Goal: Connect with others: Connect with others

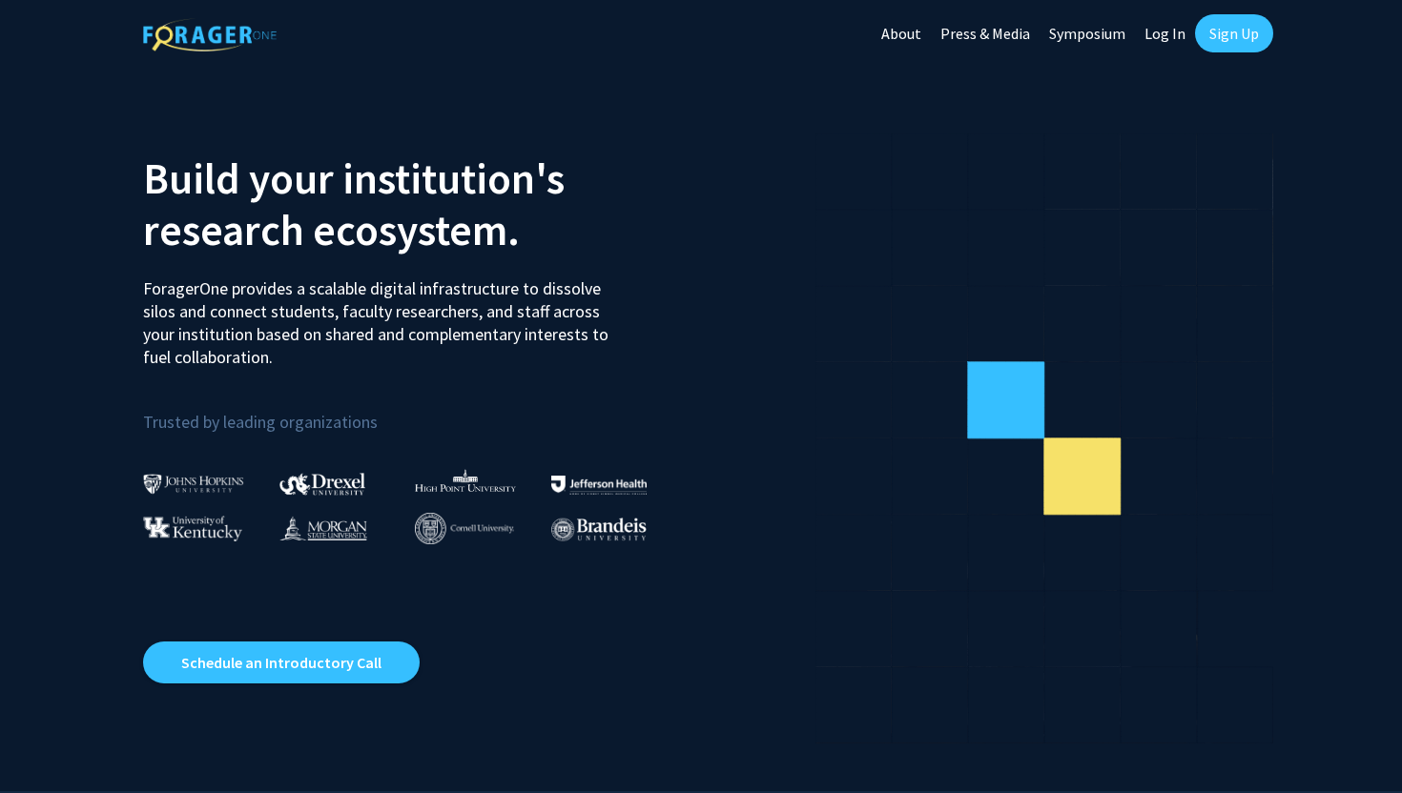
click at [1212, 30] on link "Sign Up" at bounding box center [1234, 33] width 78 height 38
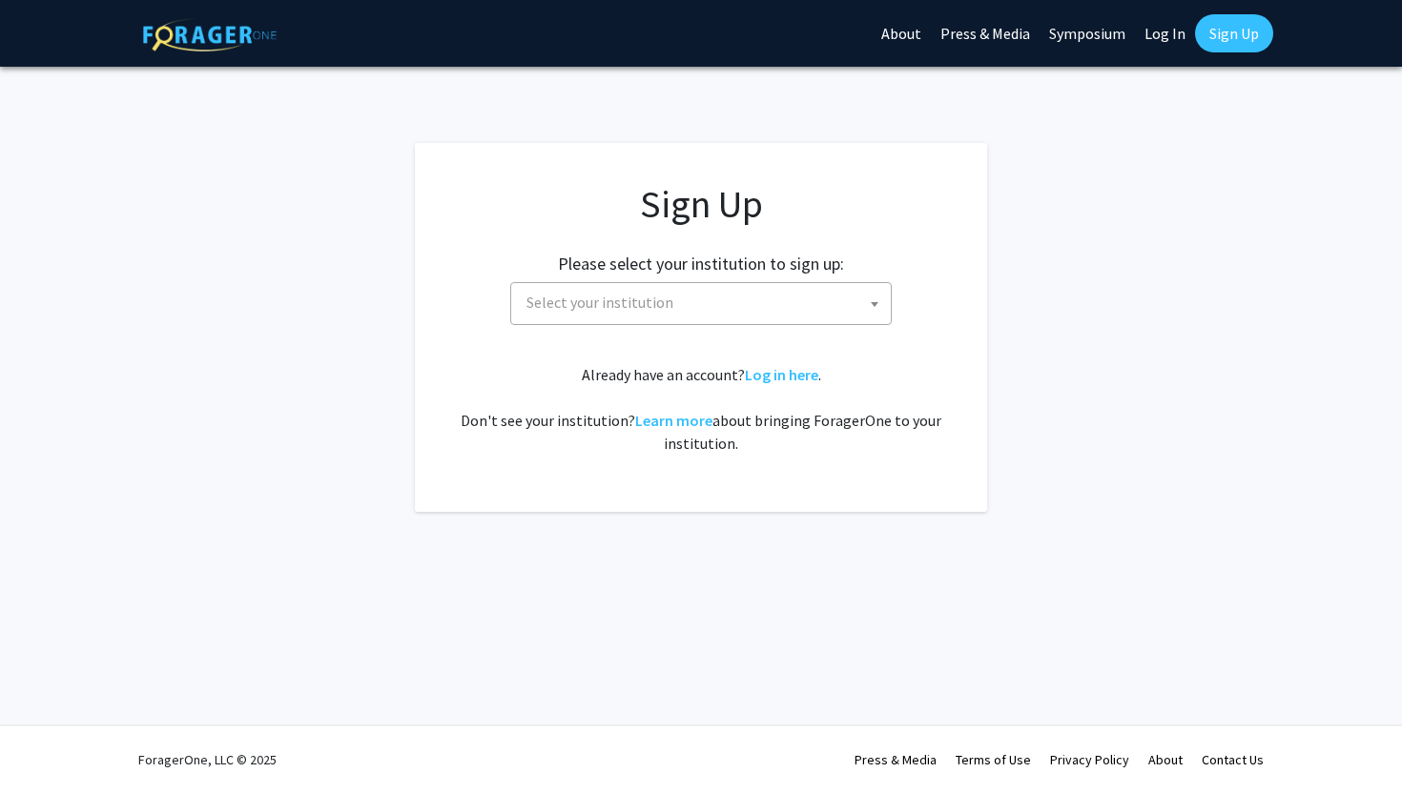
click at [771, 289] on span "Select your institution" at bounding box center [705, 302] width 372 height 39
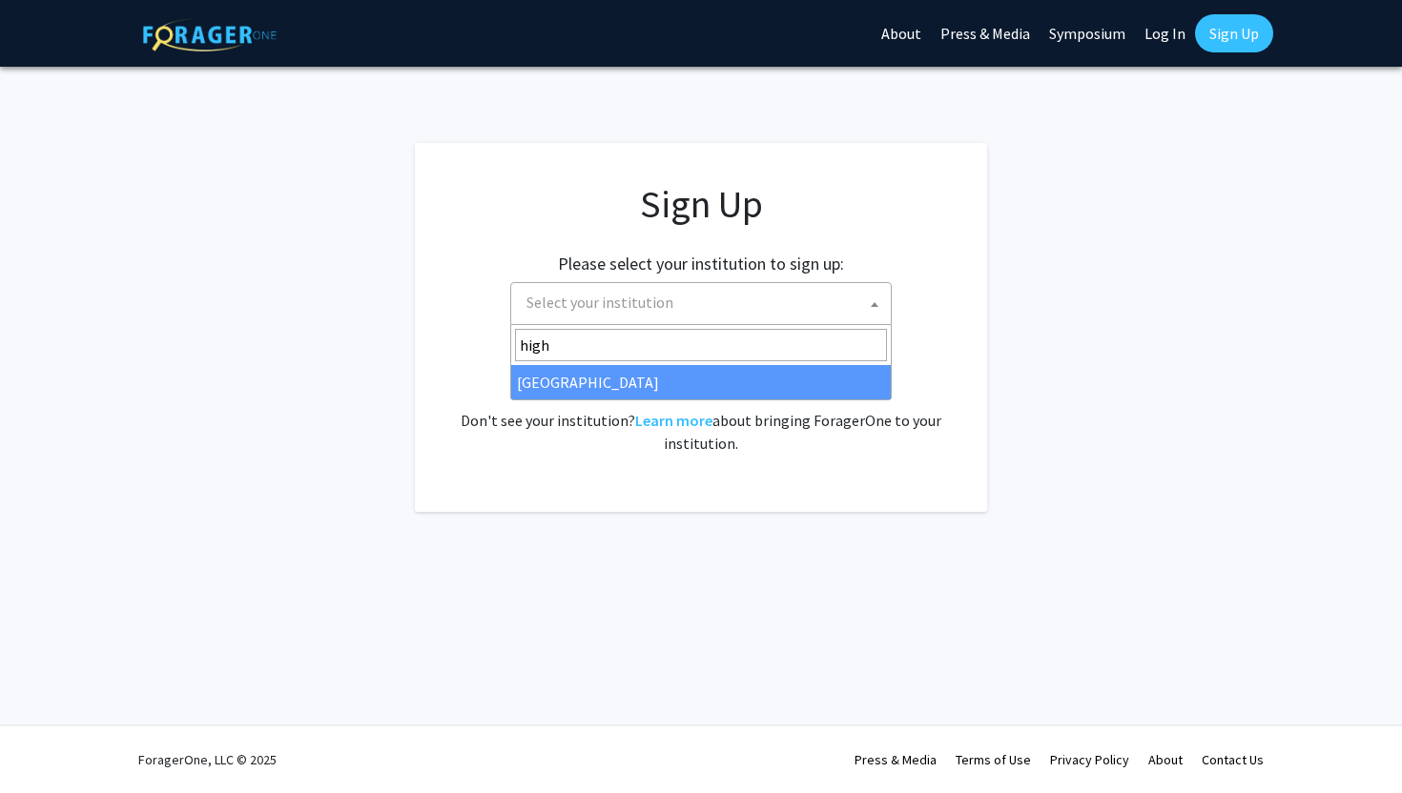
type input "high"
select select "2"
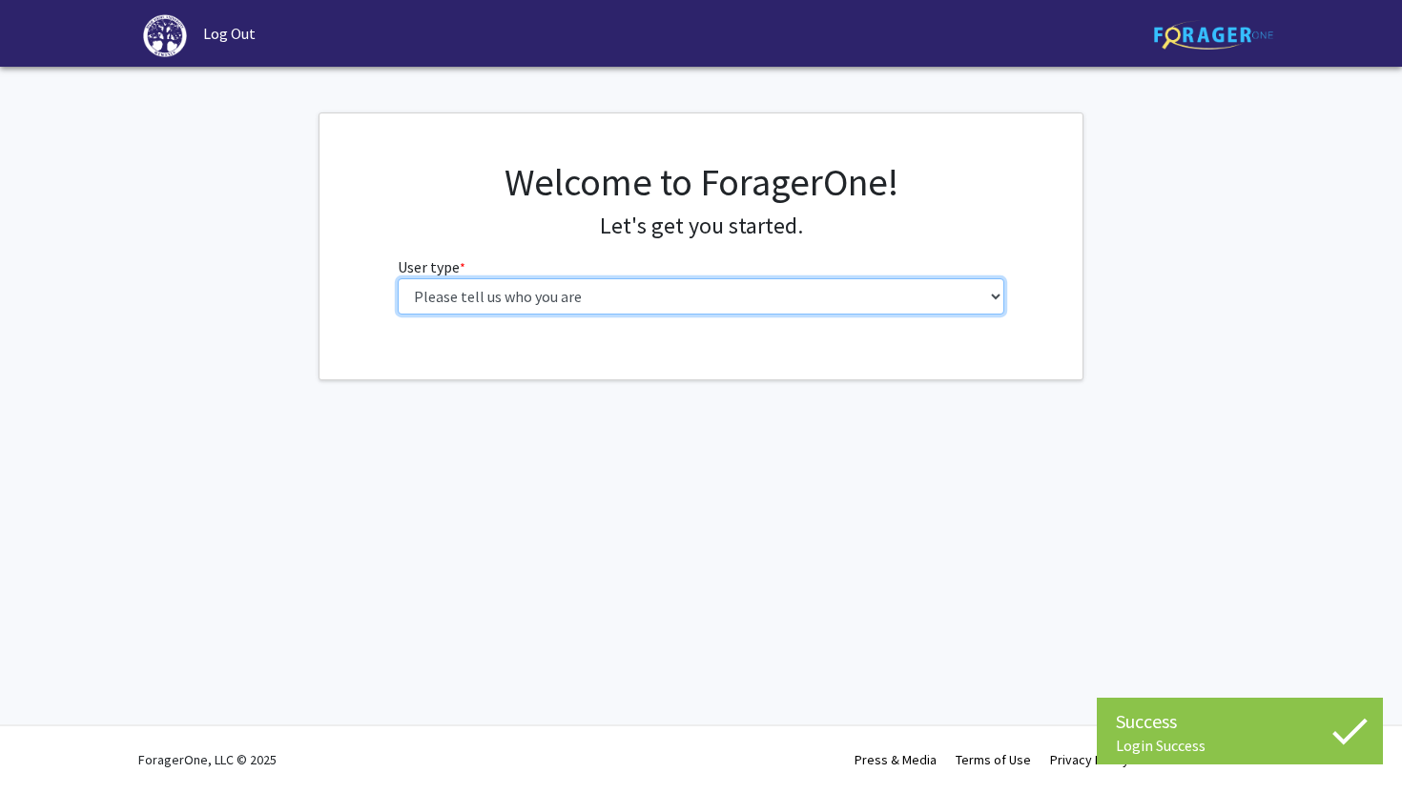
click at [932, 311] on select "Please tell us who you are Undergraduate Student Master's Student Doctoral Cand…" at bounding box center [701, 296] width 607 height 36
select select "1: undergrad"
click at [398, 278] on select "Please tell us who you are Undergraduate Student Master's Student Doctoral Cand…" at bounding box center [701, 296] width 607 height 36
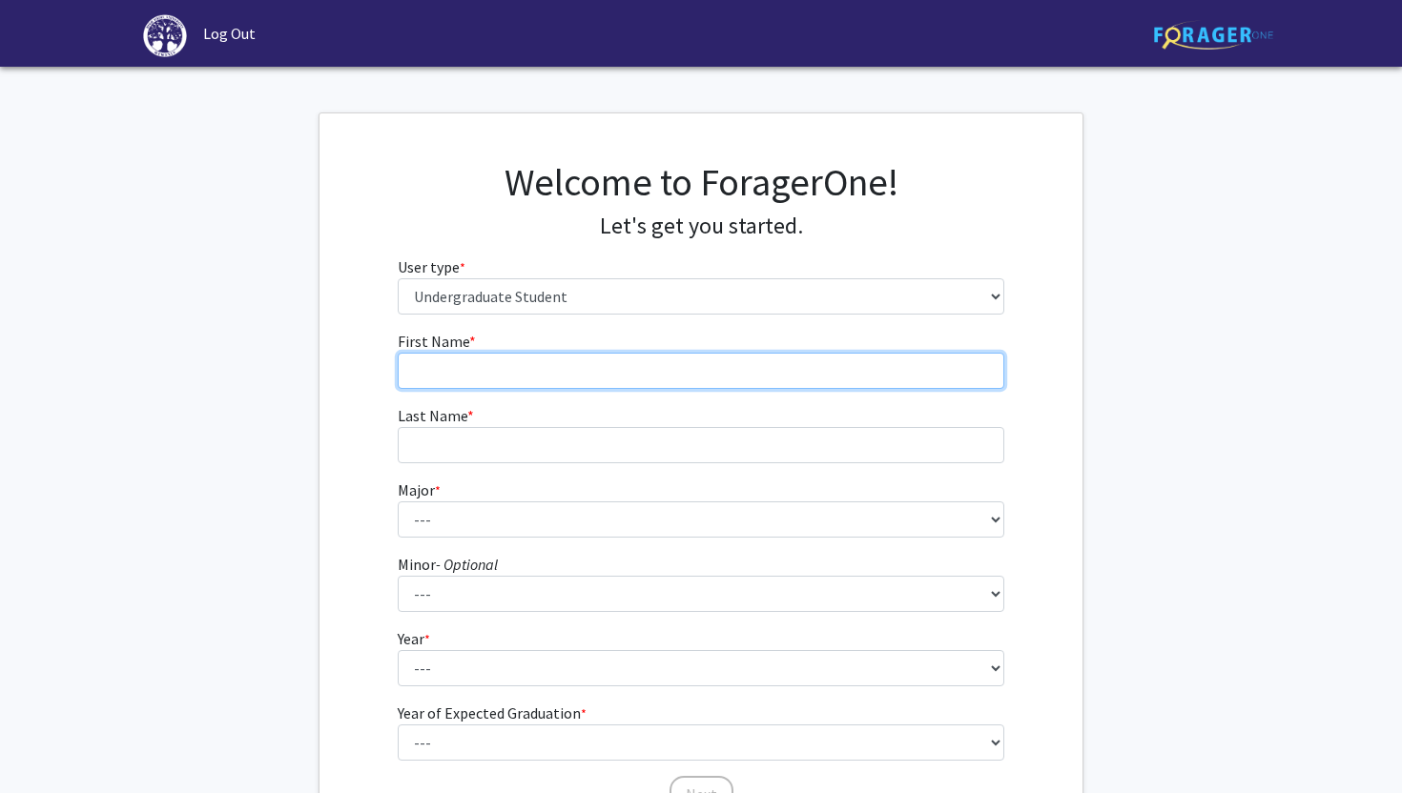
click at [840, 367] on input "First Name * required" at bounding box center [701, 371] width 607 height 36
type input "[DEMOGRAPHIC_DATA]"
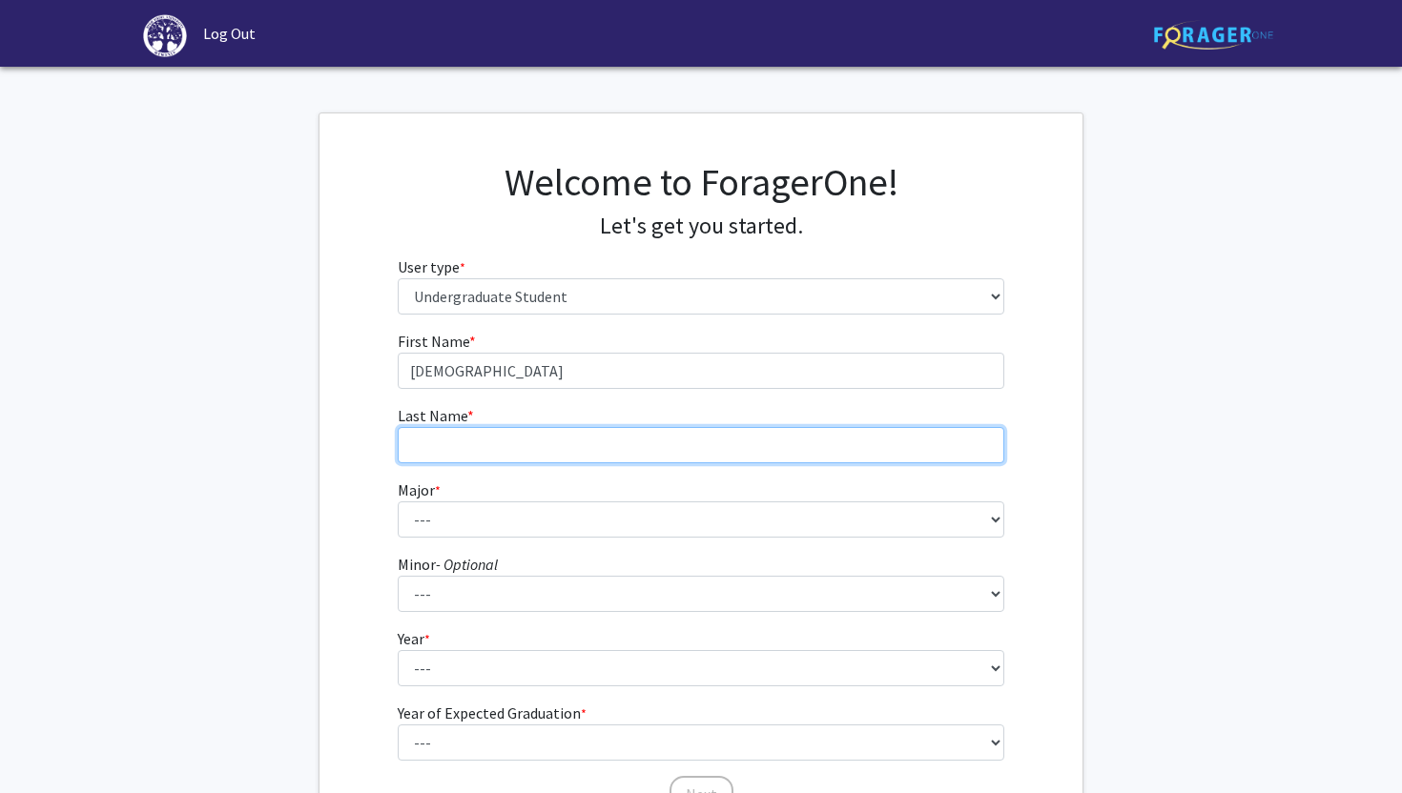
click at [463, 443] on input "Last Name * required" at bounding box center [701, 445] width 607 height 36
type input "O"
type input "Puri"
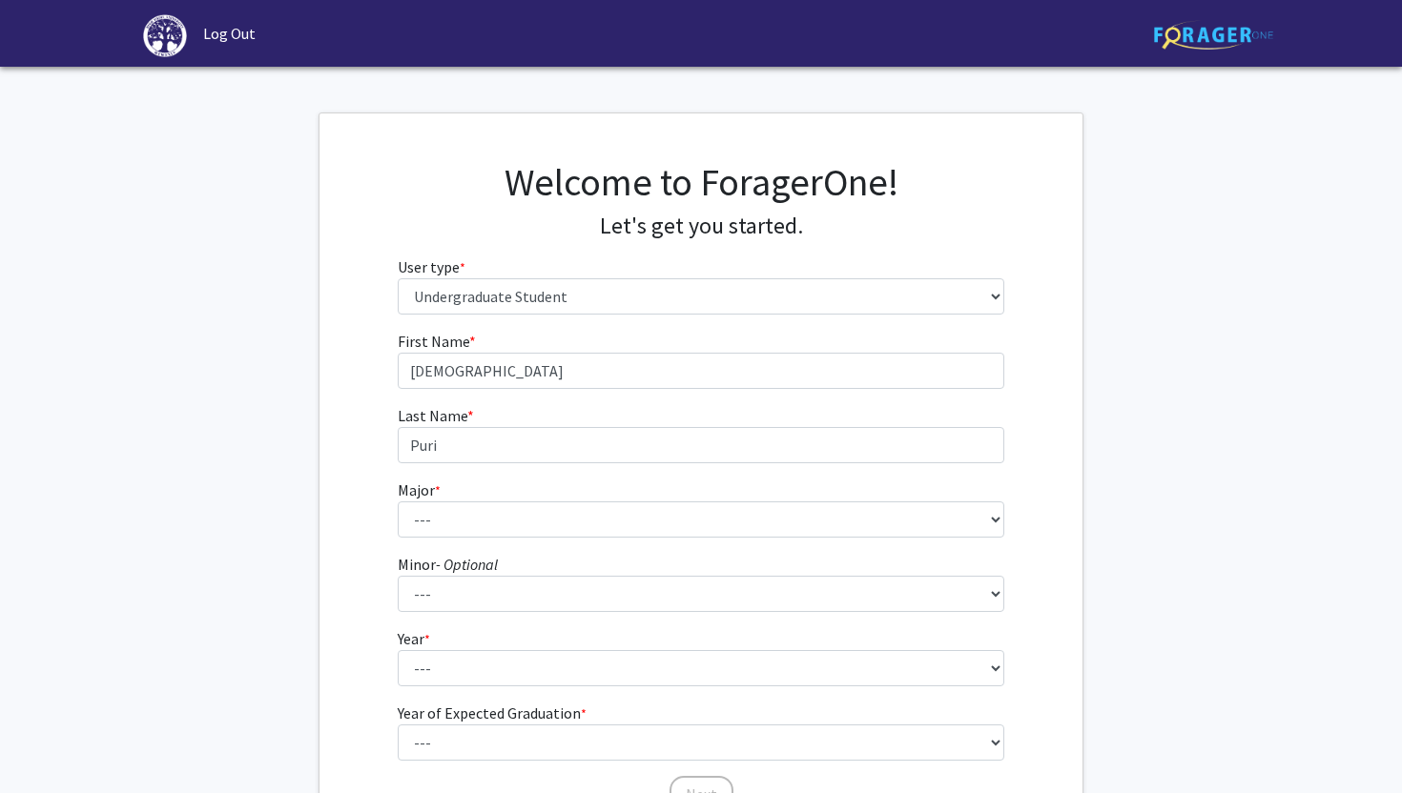
click at [392, 519] on div "First Name * required [PERSON_NAME] Last Name * required Puri Major * required …" at bounding box center [701, 572] width 636 height 484
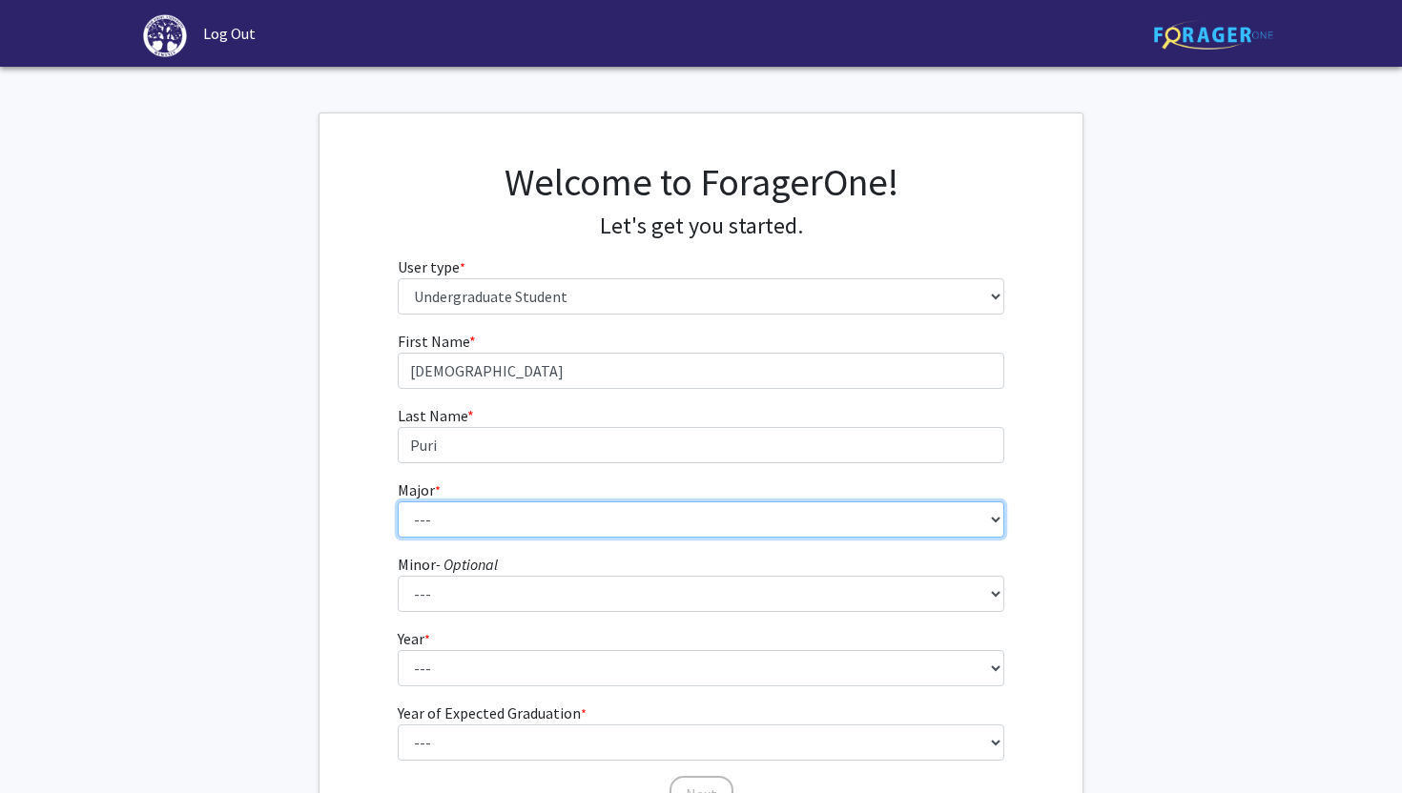
click at [419, 519] on select "--- Accounting Actuarial Science Advertising, Public Relations, and Strategic C…" at bounding box center [701, 520] width 607 height 36
select select "5: 164"
click at [398, 502] on select "--- Accounting Actuarial Science Advertising, Public Relations, and Strategic C…" at bounding box center [701, 520] width 607 height 36
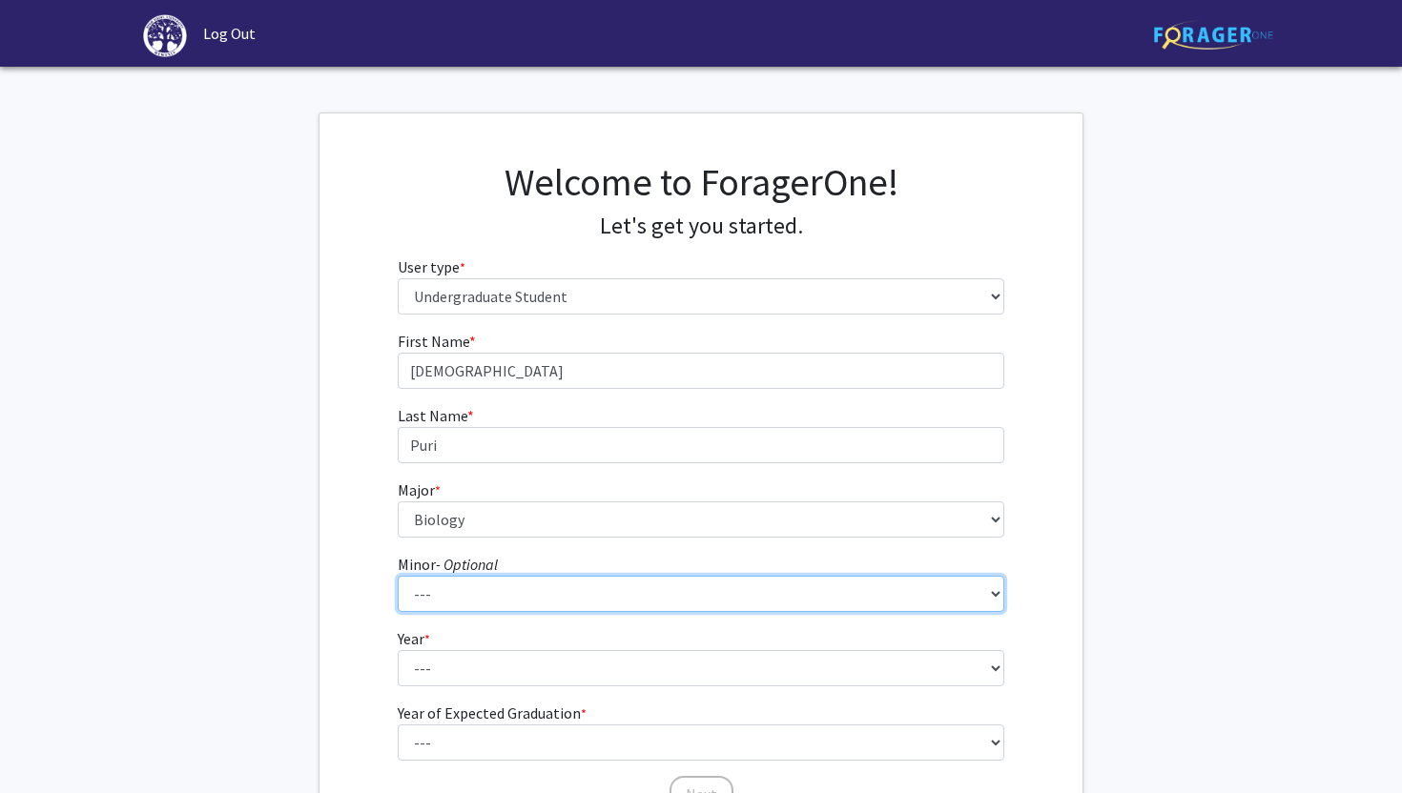
click at [456, 600] on select "--- Anthropology Chinese Civic Responsibility and Social Innovation Criminal Ju…" at bounding box center [701, 594] width 607 height 36
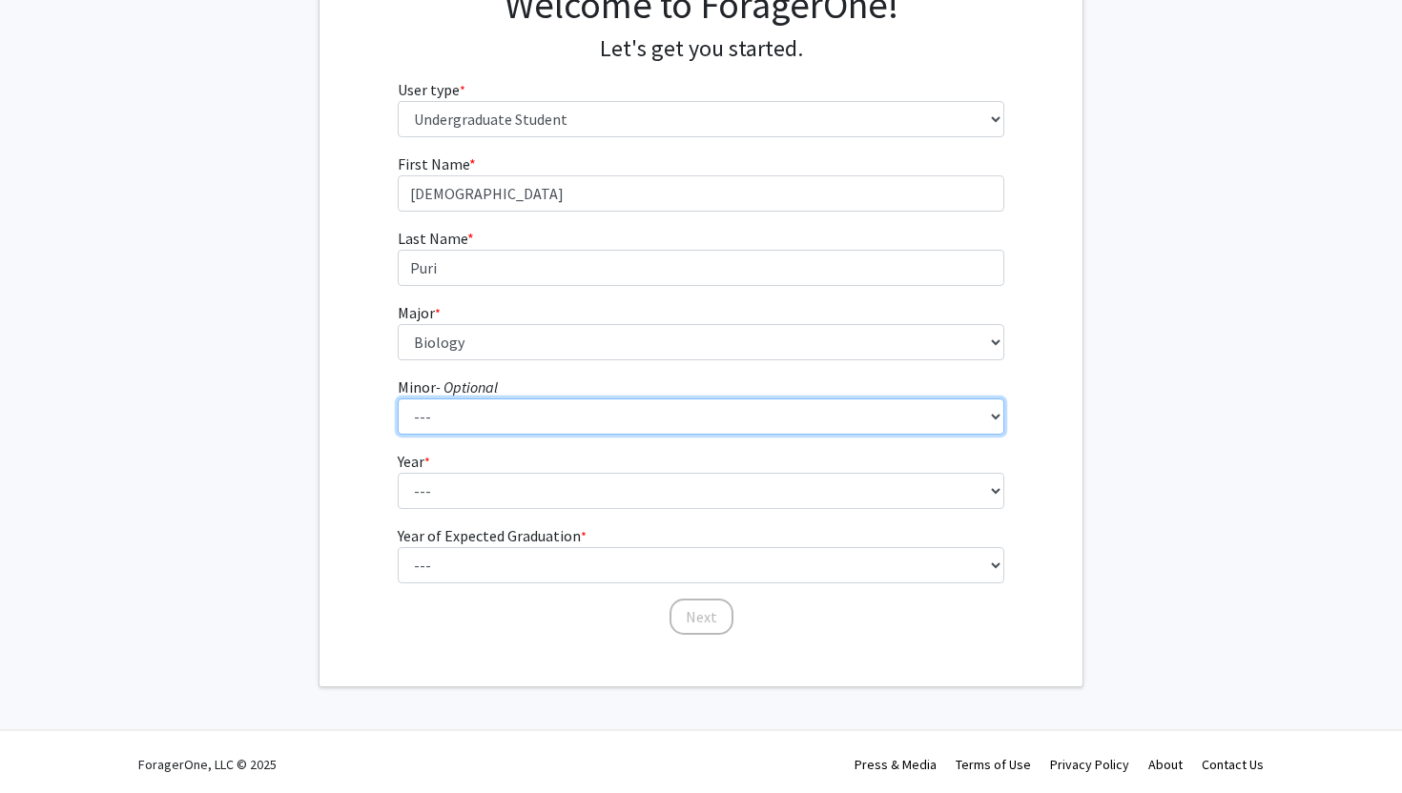
scroll to position [182, 0]
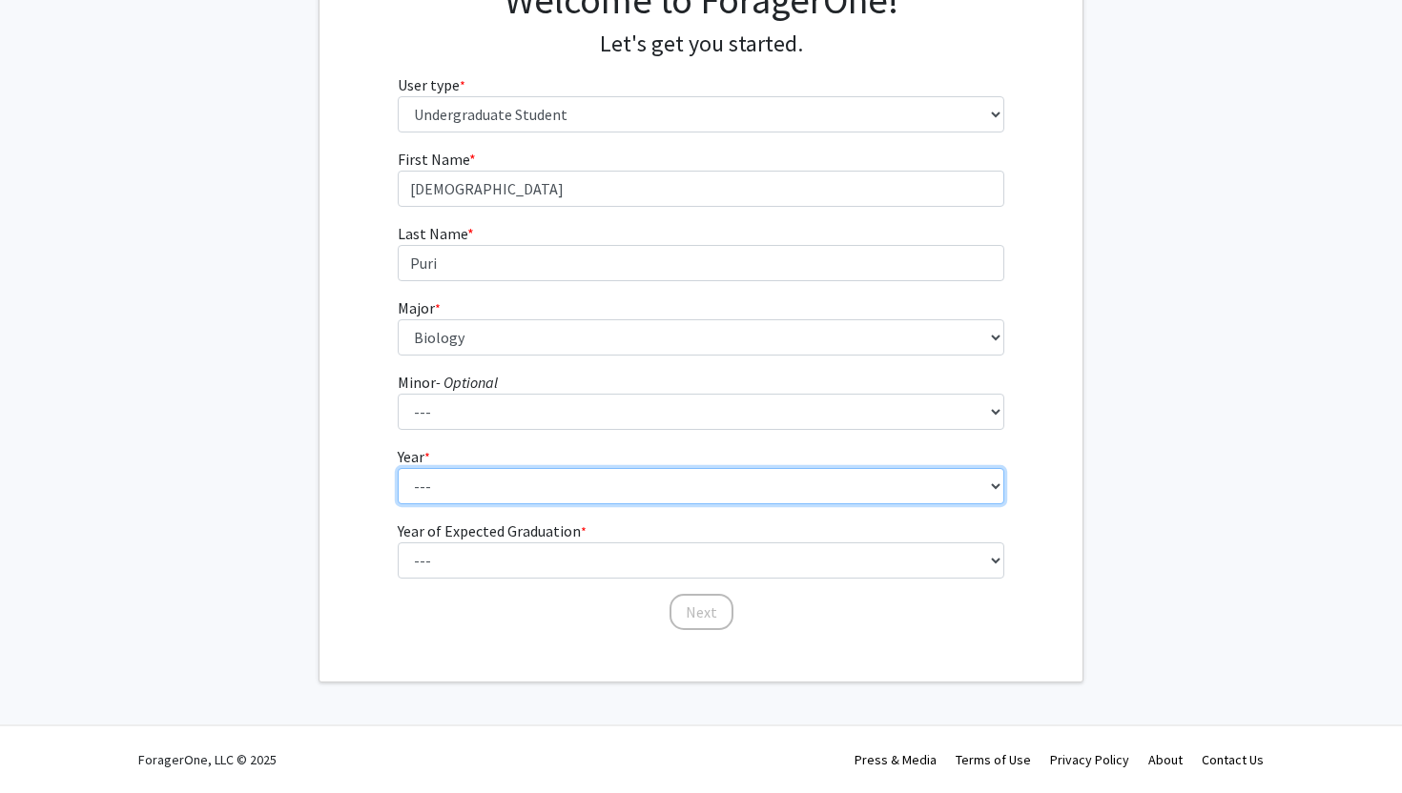
click at [450, 486] on select "--- First-year Sophomore Junior Senior Postbaccalaureate Certificate" at bounding box center [701, 486] width 607 height 36
select select "1: first-year"
click at [398, 468] on select "--- First-year Sophomore Junior Senior Postbaccalaureate Certificate" at bounding box center [701, 486] width 607 height 36
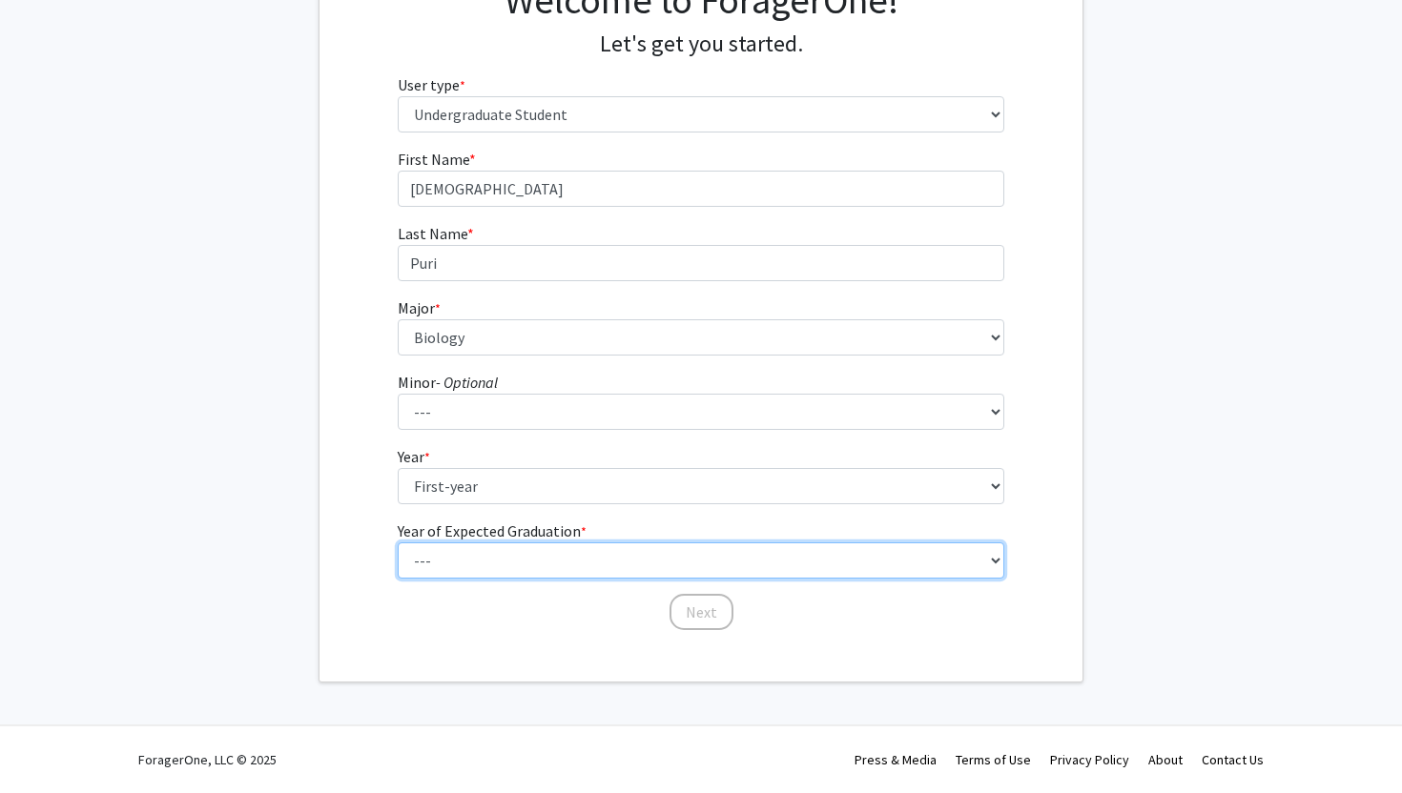
click at [434, 567] on select "--- 2025 2026 2027 2028 2029 2030 2031 2032 2033 2034" at bounding box center [701, 561] width 607 height 36
select select "5: 2029"
click at [398, 543] on select "--- 2025 2026 2027 2028 2029 2030 2031 2032 2033 2034" at bounding box center [701, 561] width 607 height 36
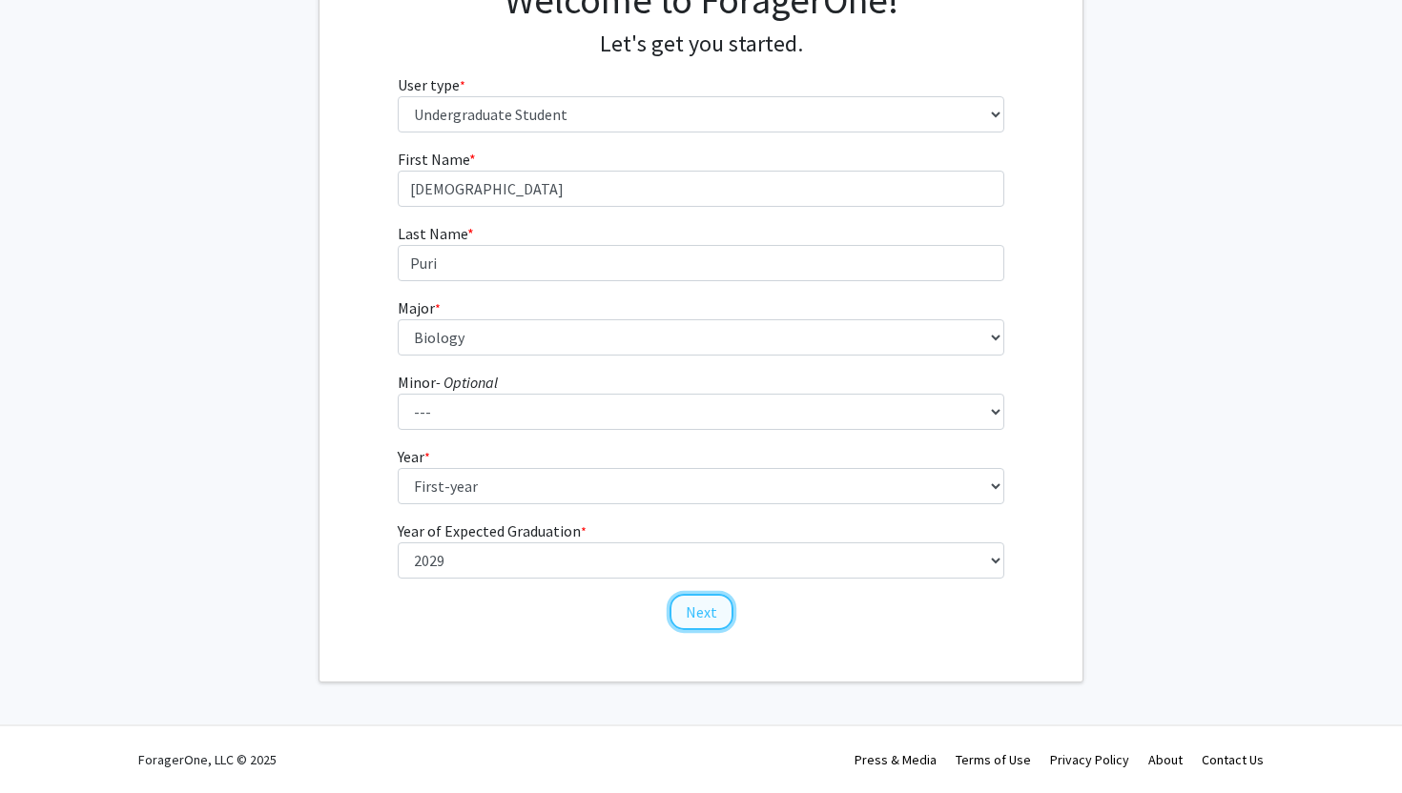
click at [692, 629] on button "Next" at bounding box center [701, 612] width 64 height 36
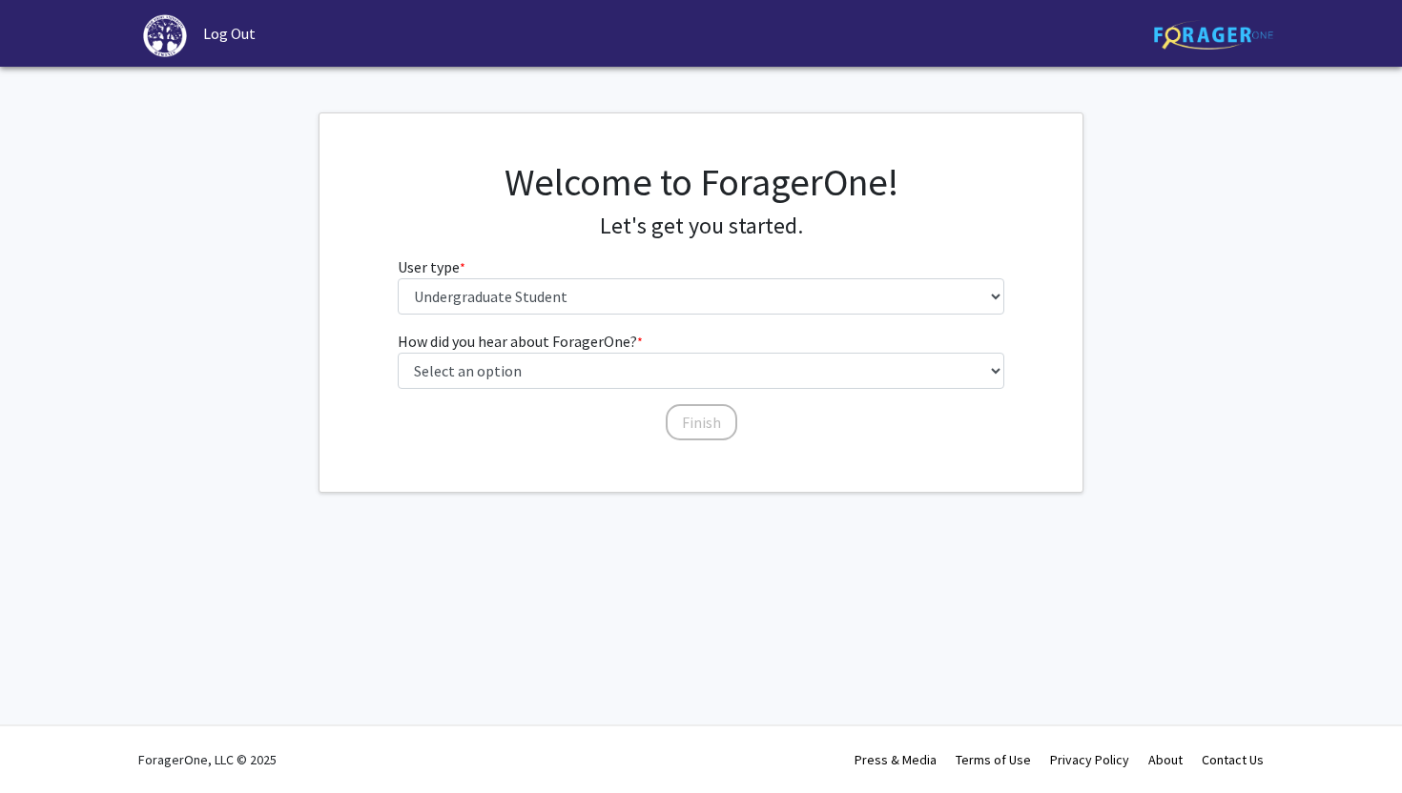
scroll to position [0, 0]
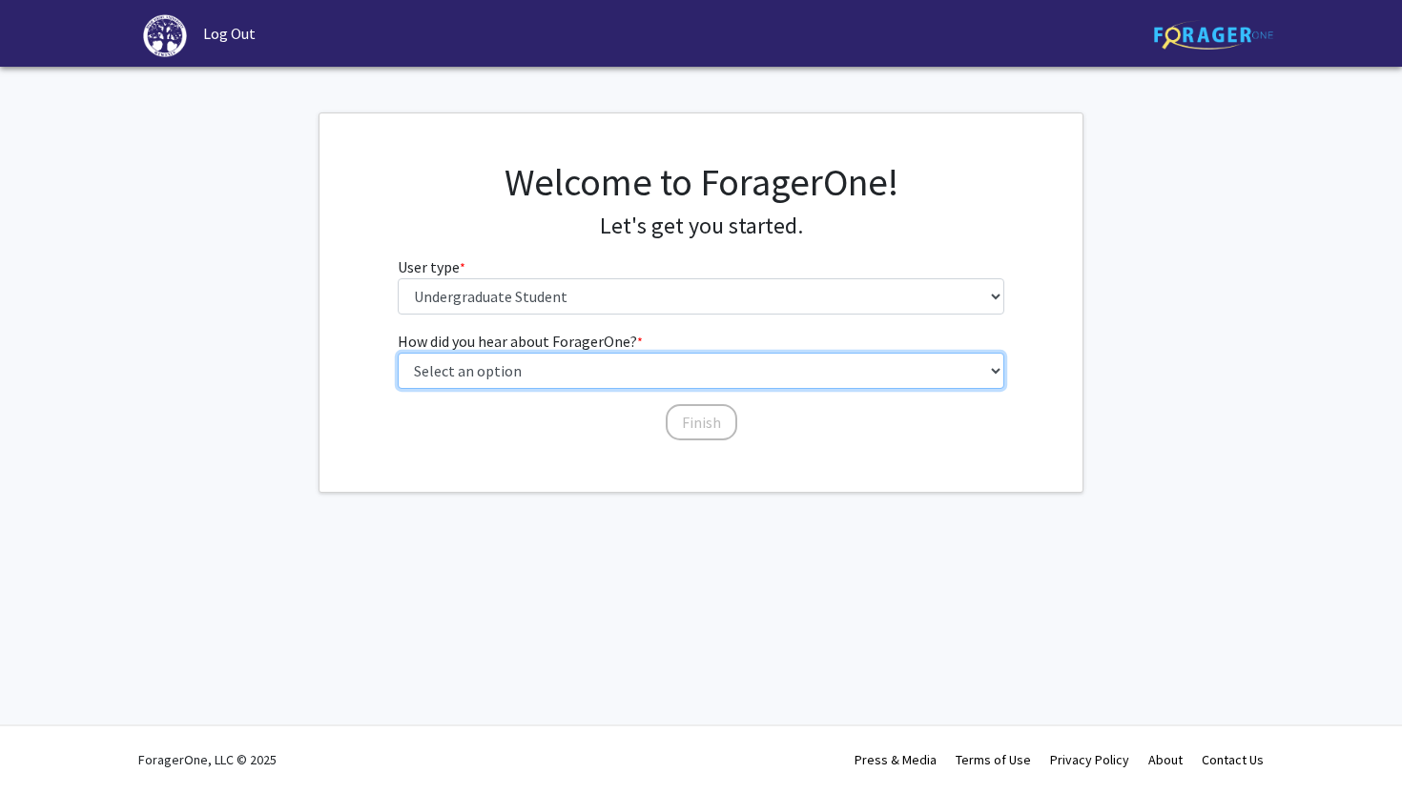
click at [644, 372] on select "Select an option Peer/student recommendation Faculty/staff recommendation Unive…" at bounding box center [701, 371] width 607 height 36
select select "2: faculty_recommendation"
click at [398, 353] on select "Select an option Peer/student recommendation Faculty/staff recommendation Unive…" at bounding box center [701, 371] width 607 height 36
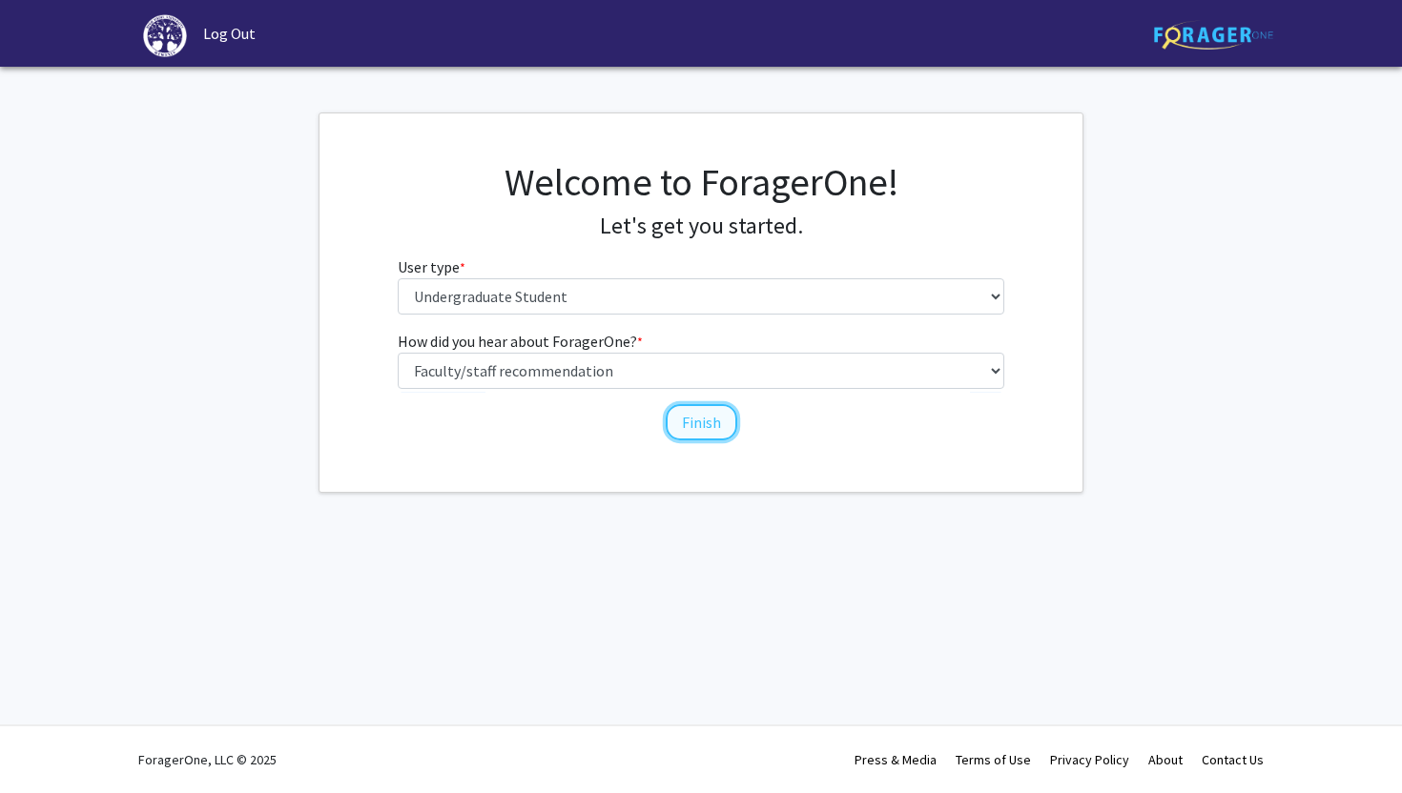
click at [697, 428] on button "Finish" at bounding box center [702, 422] width 72 height 36
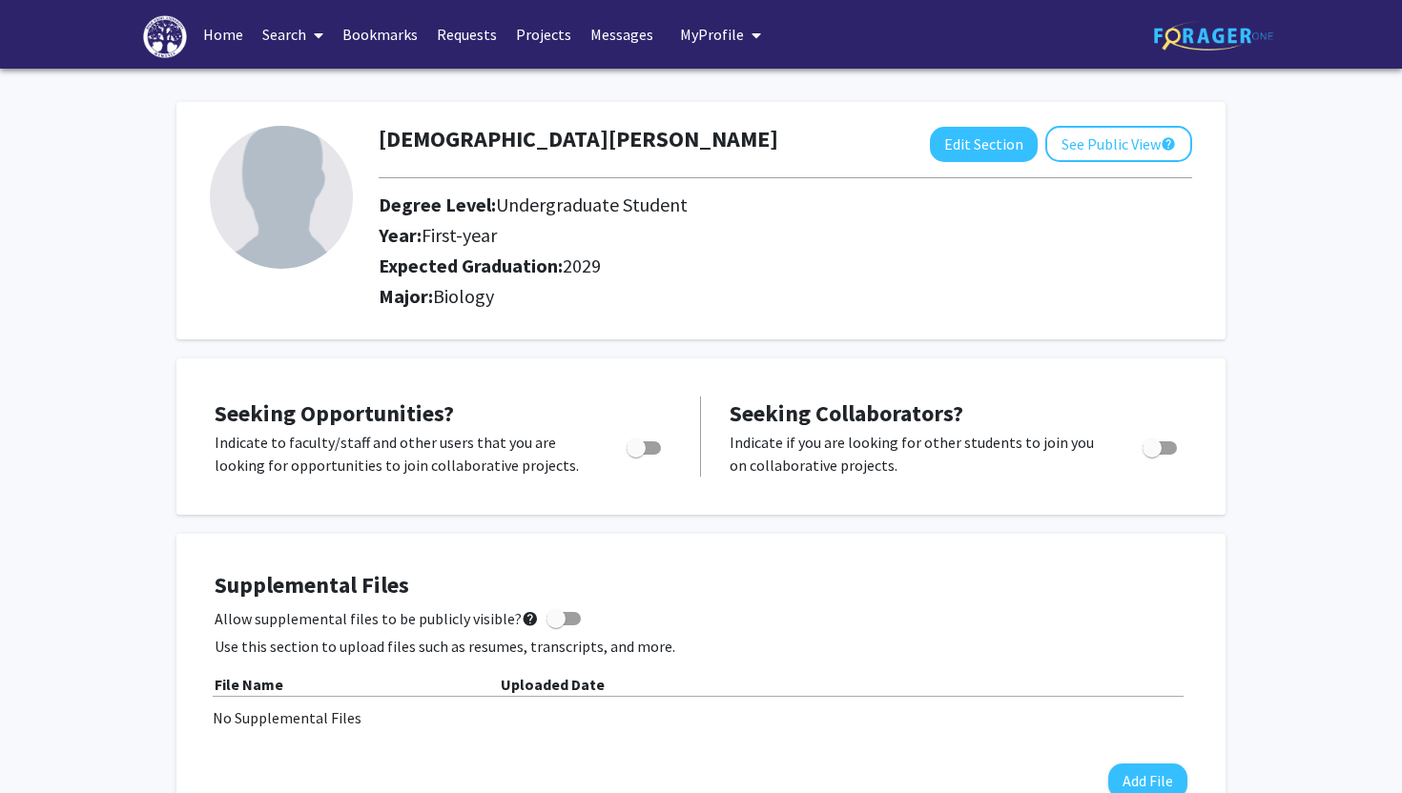
click at [645, 452] on span "Toggle" at bounding box center [643, 447] width 34 height 13
click at [636, 455] on input "Are you actively seeking opportunities?" at bounding box center [635, 455] width 1 height 1
checkbox input "true"
click at [314, 54] on span at bounding box center [314, 35] width 17 height 67
click at [314, 78] on span "Faculty/Staff" at bounding box center [323, 88] width 140 height 38
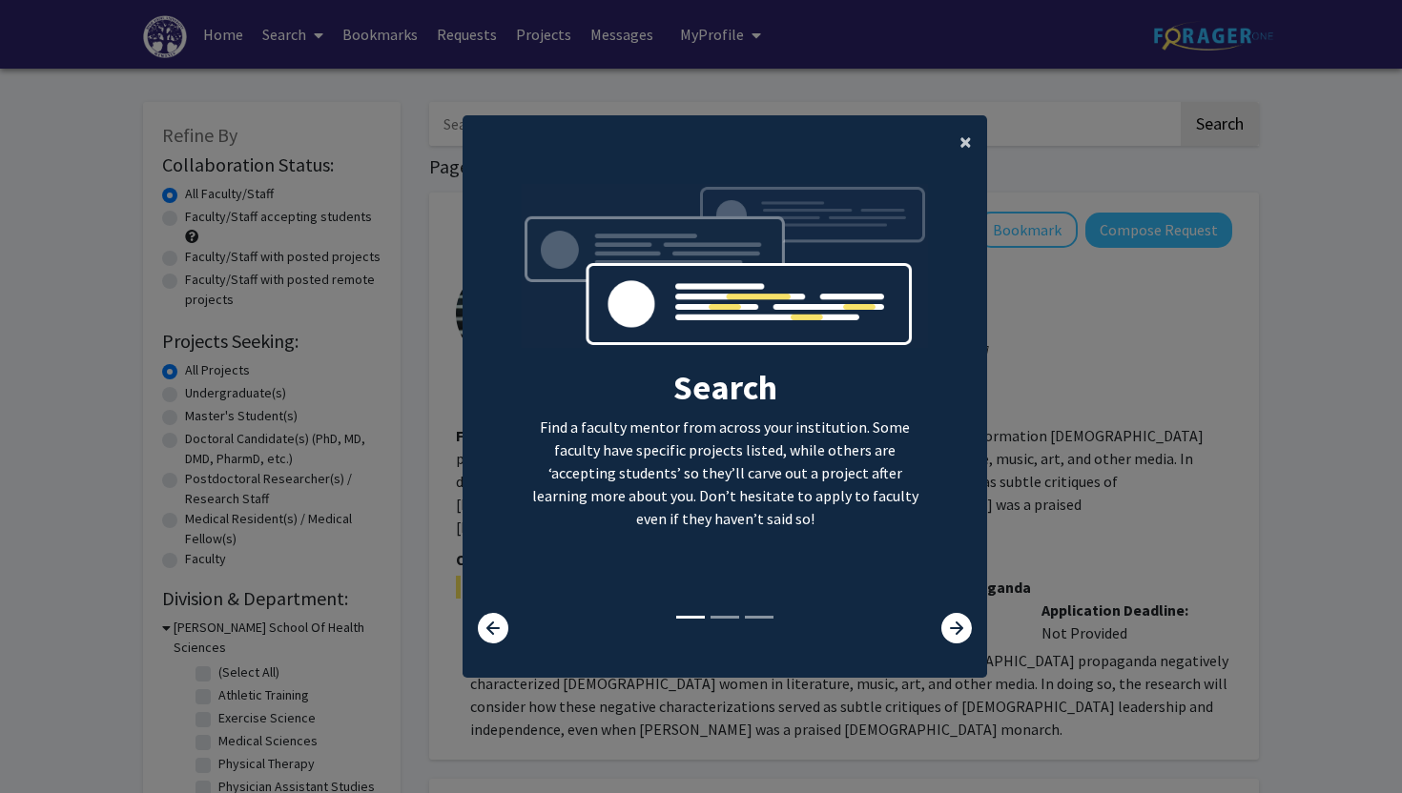
click at [972, 138] on button "×" at bounding box center [965, 141] width 43 height 53
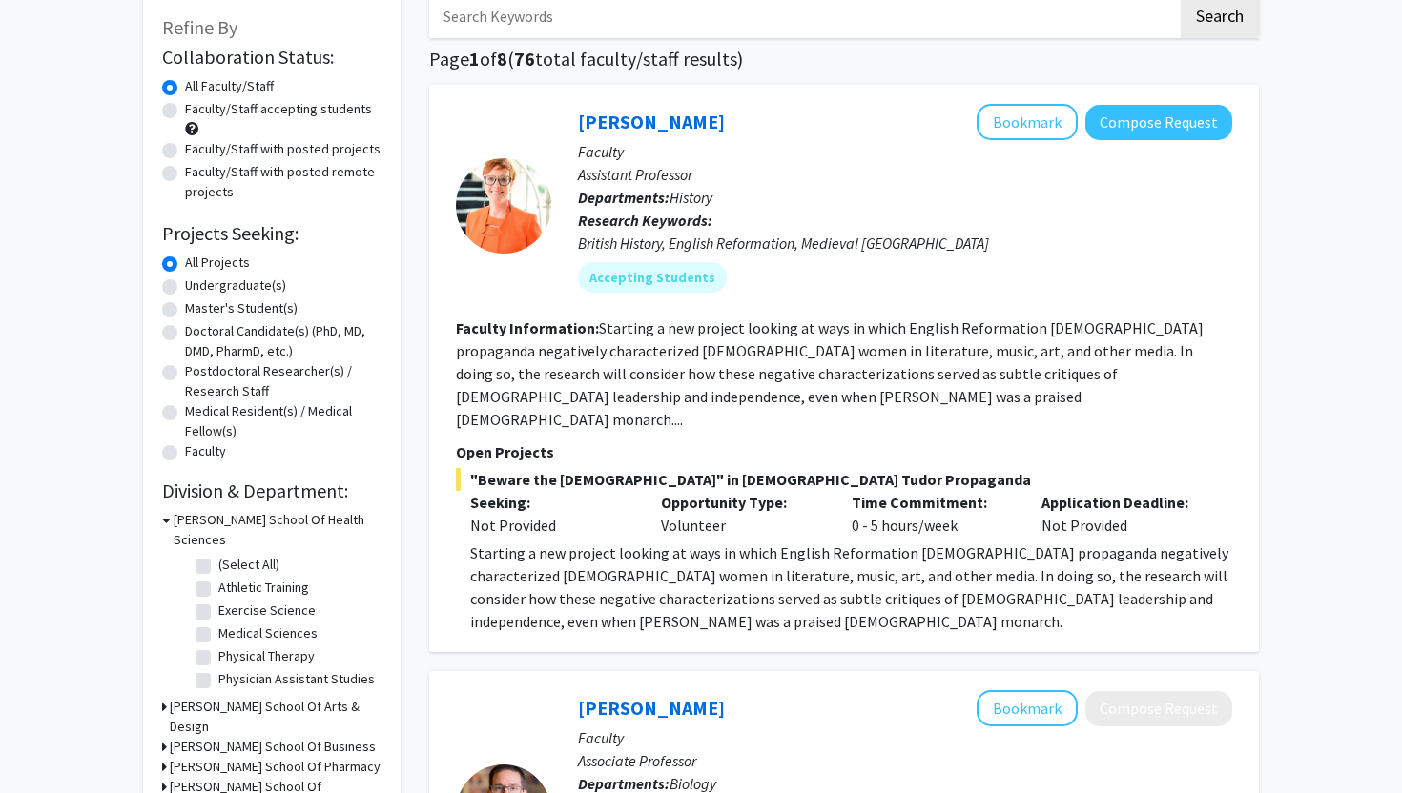
scroll to position [110, 0]
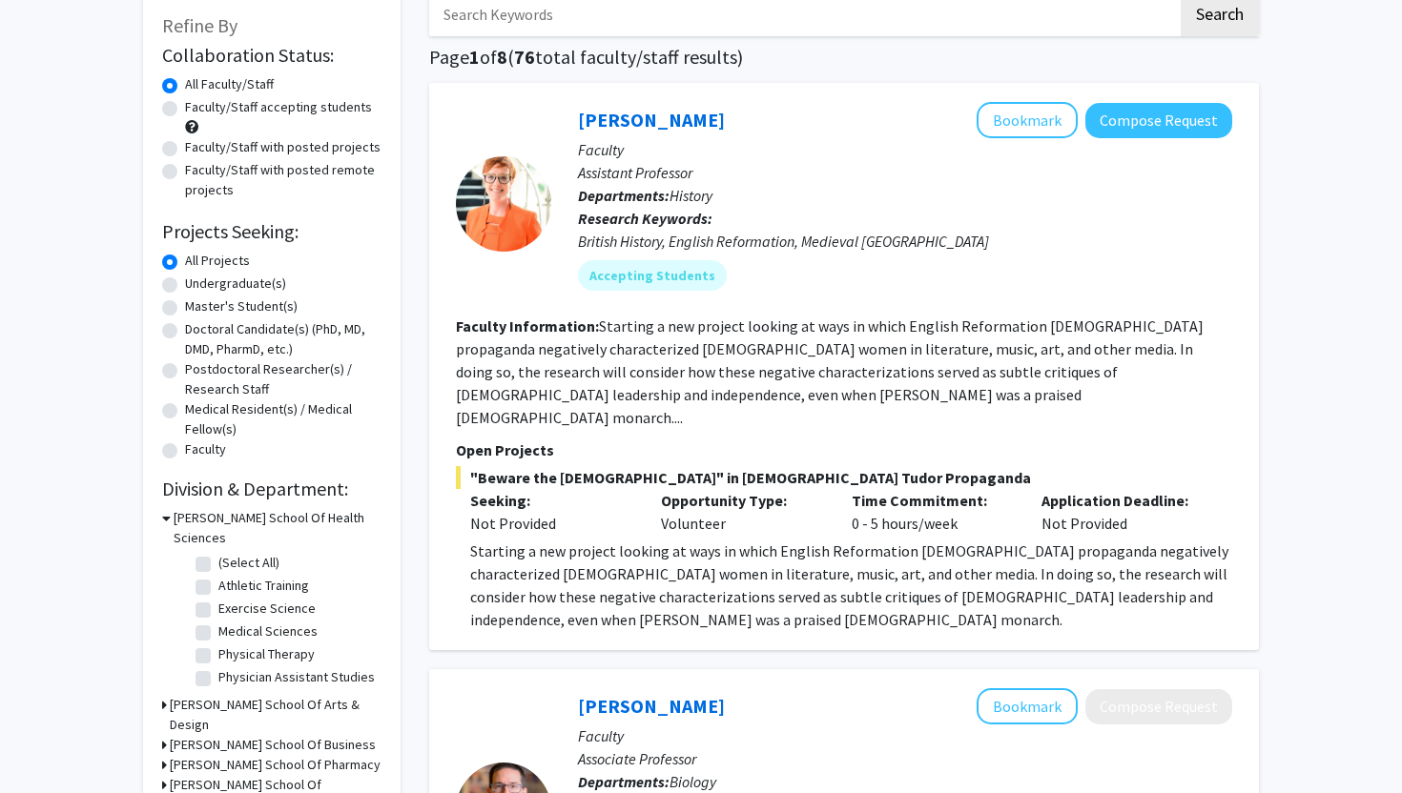
click at [218, 622] on label "Medical Sciences" at bounding box center [267, 632] width 99 height 20
click at [218, 622] on input "Medical Sciences" at bounding box center [224, 628] width 12 height 12
checkbox input "true"
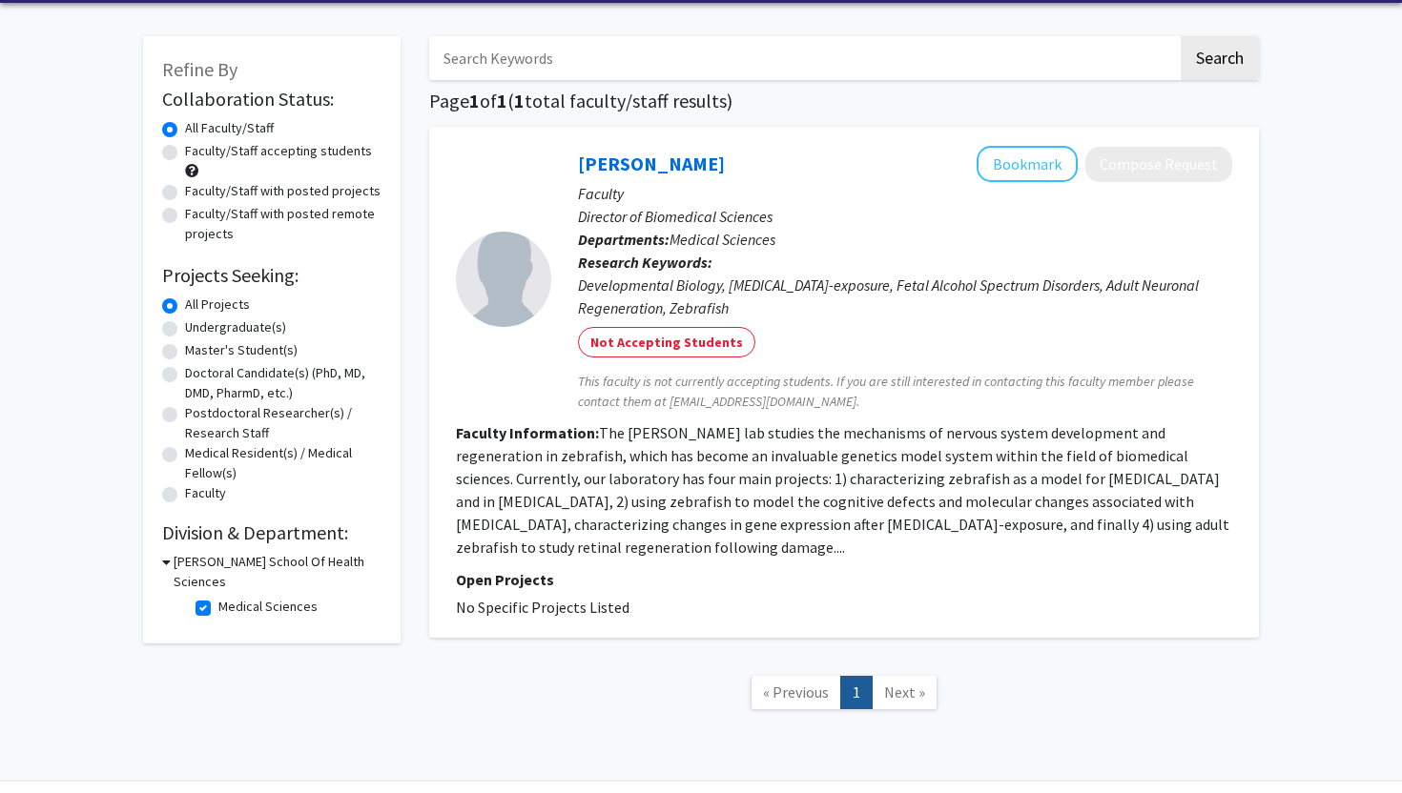
scroll to position [72, 0]
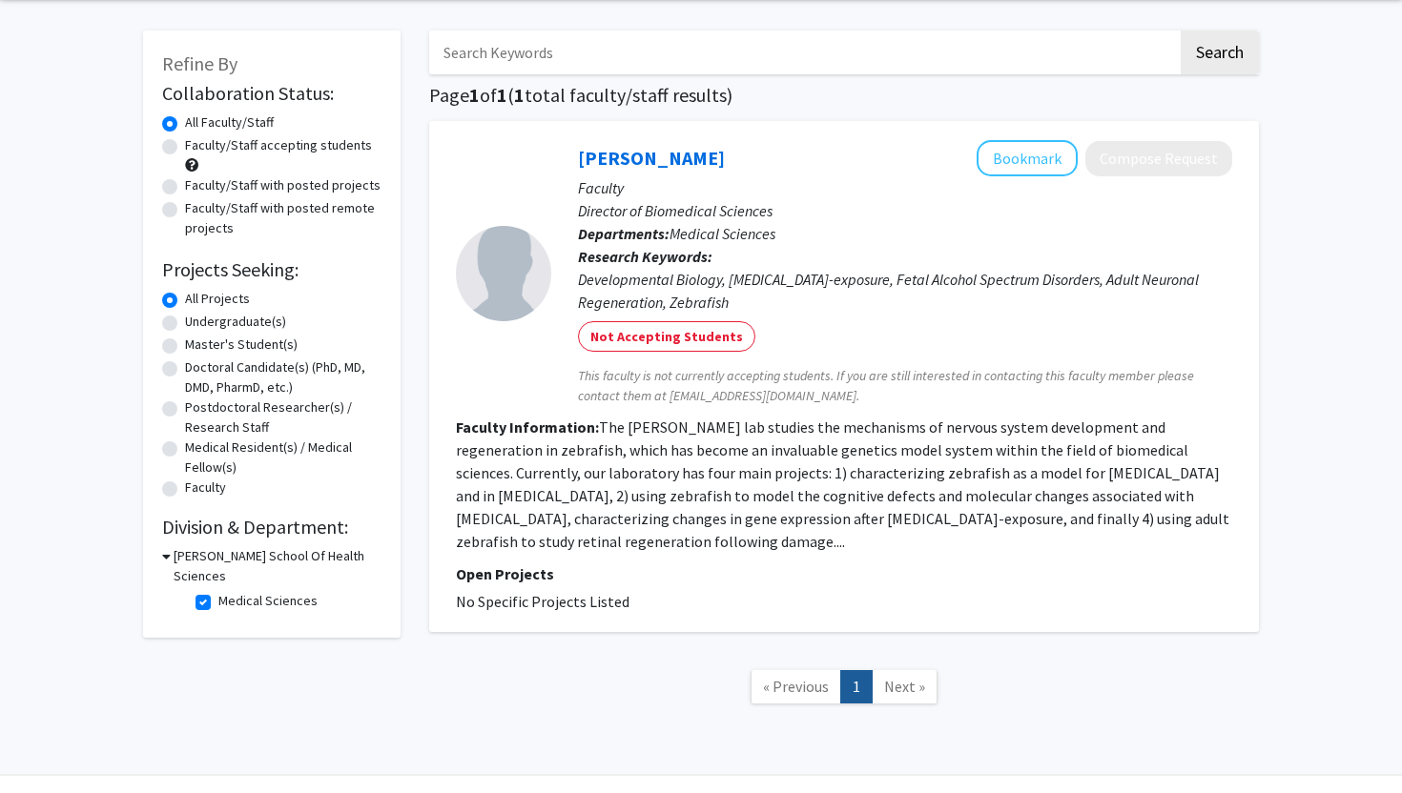
click at [169, 552] on icon at bounding box center [166, 556] width 9 height 20
click at [170, 552] on h3 "[PERSON_NAME] School Of Health Sciences" at bounding box center [276, 566] width 212 height 40
click at [1028, 158] on button "Bookmark" at bounding box center [1026, 158] width 101 height 36
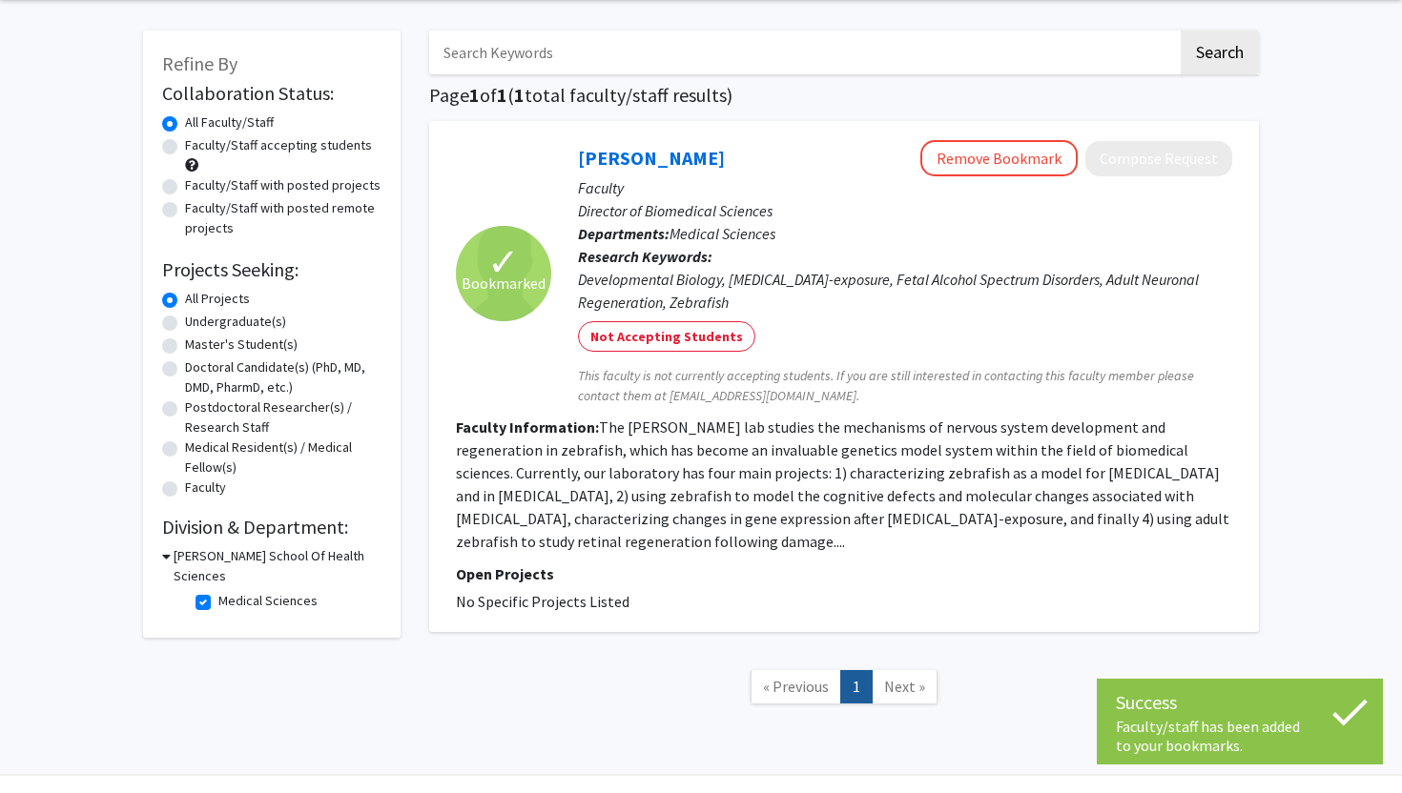
click at [218, 591] on label "Medical Sciences" at bounding box center [267, 601] width 99 height 20
click at [218, 591] on input "Medical Sciences" at bounding box center [224, 597] width 12 height 12
checkbox input "false"
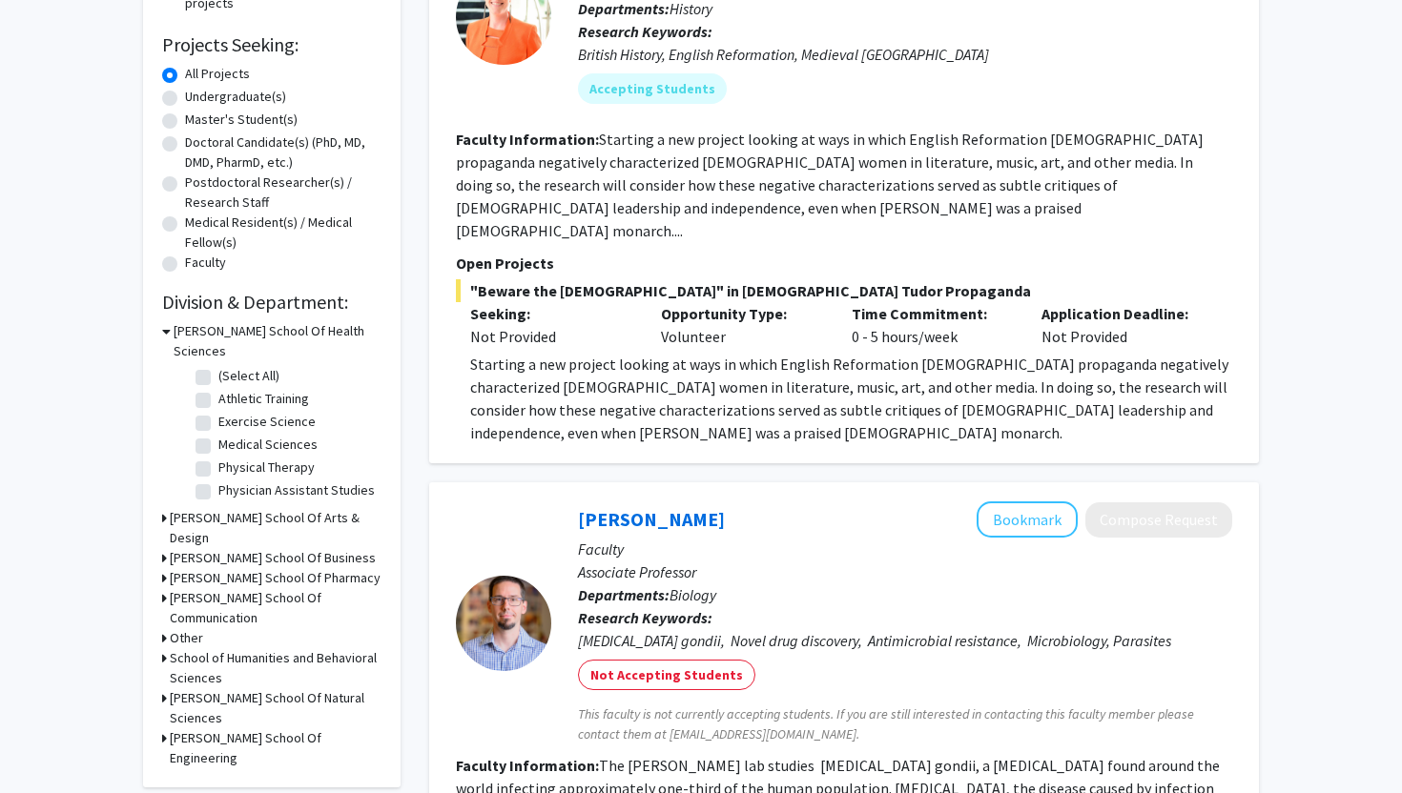
scroll to position [302, 0]
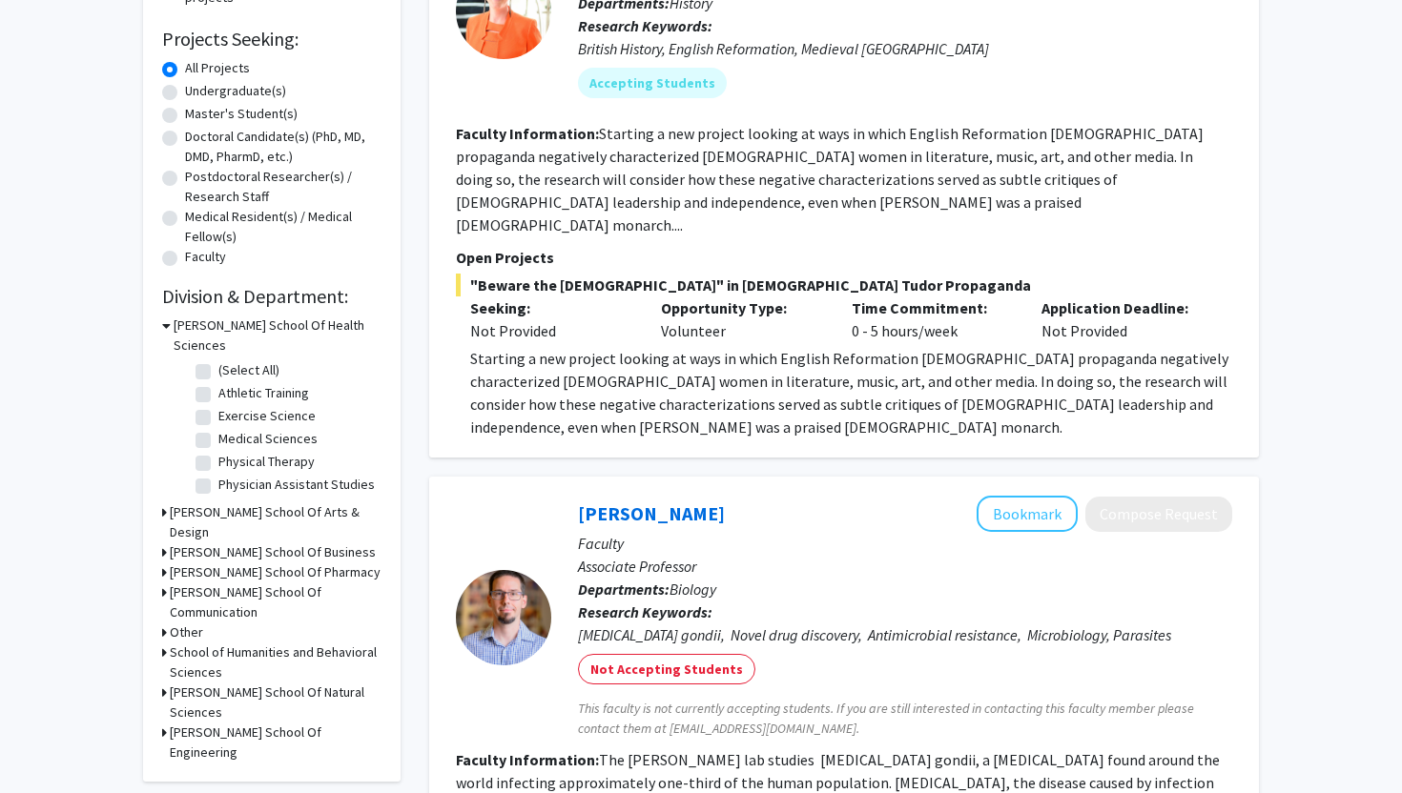
click at [179, 683] on h3 "[PERSON_NAME] School Of Natural Sciences" at bounding box center [276, 703] width 212 height 40
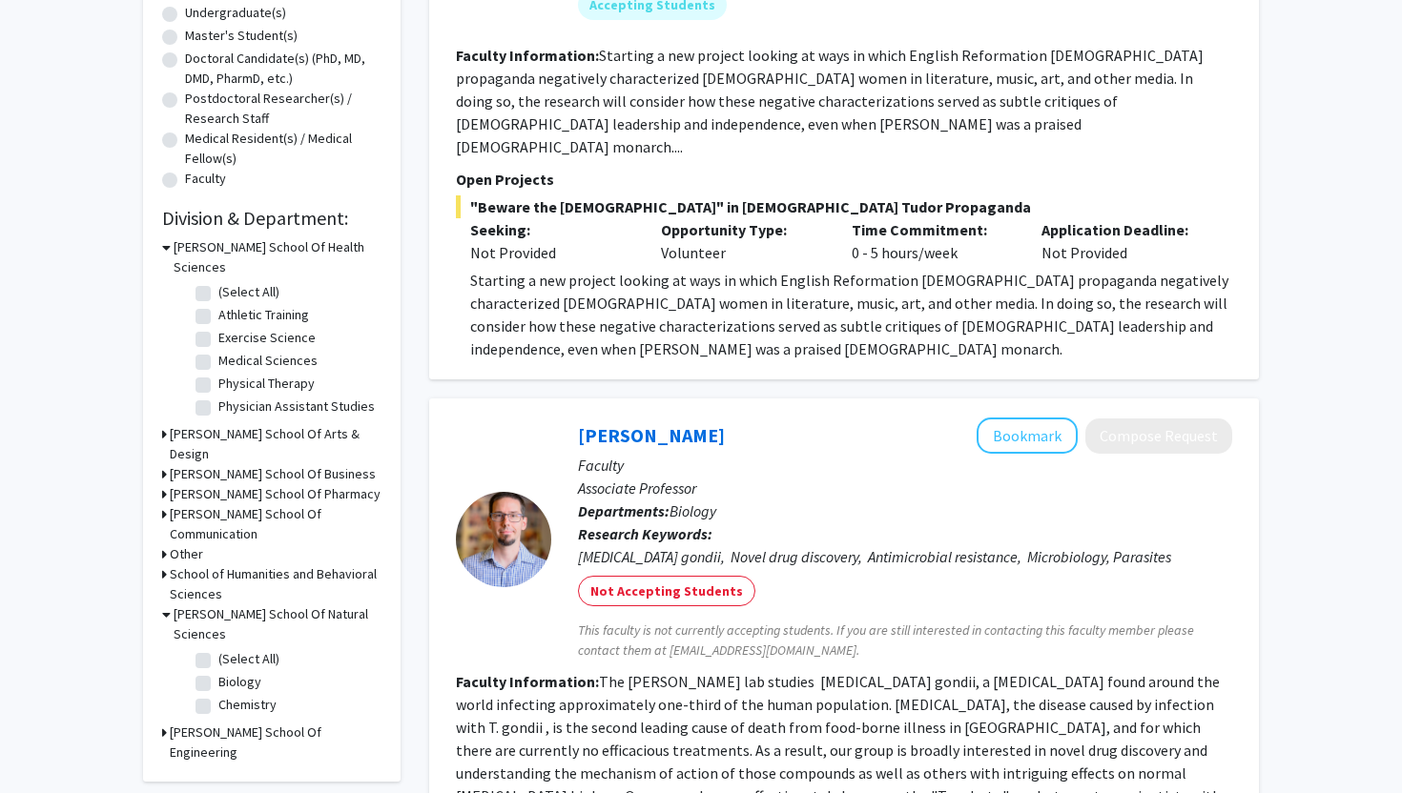
scroll to position [381, 0]
click at [218, 671] on label "Biology" at bounding box center [239, 681] width 43 height 20
click at [218, 671] on input "Biology" at bounding box center [224, 677] width 12 height 12
checkbox input "true"
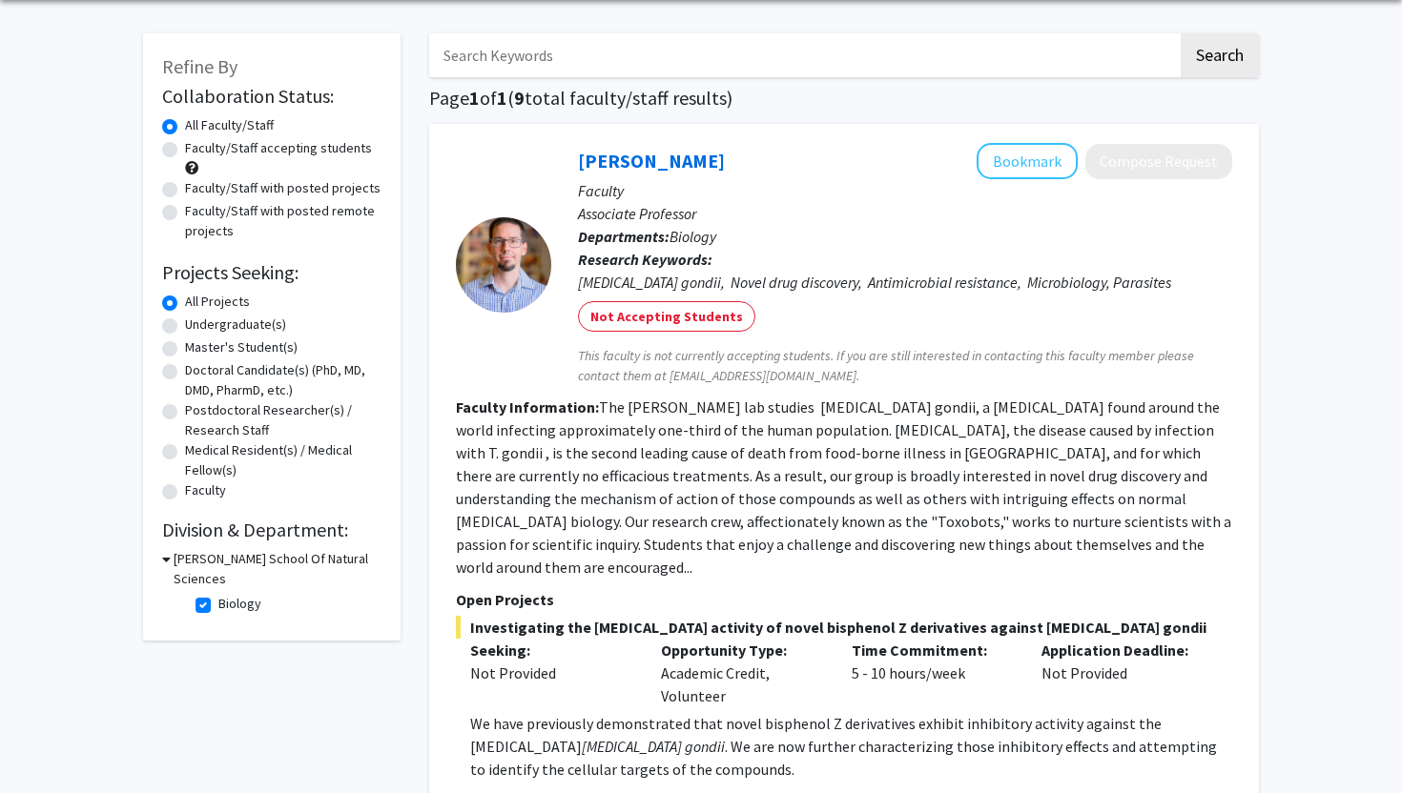
scroll to position [65, 0]
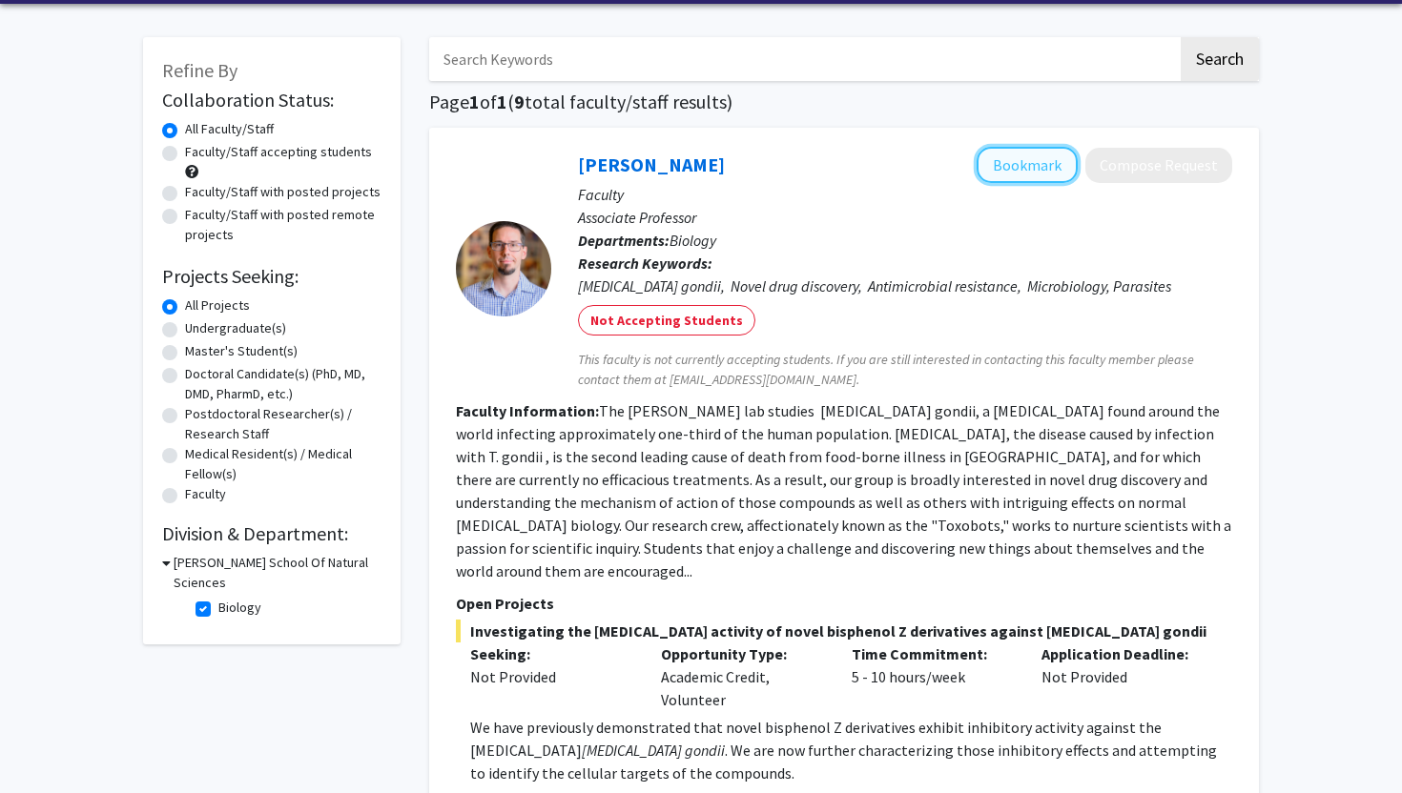
click at [997, 163] on button "Bookmark" at bounding box center [1026, 165] width 101 height 36
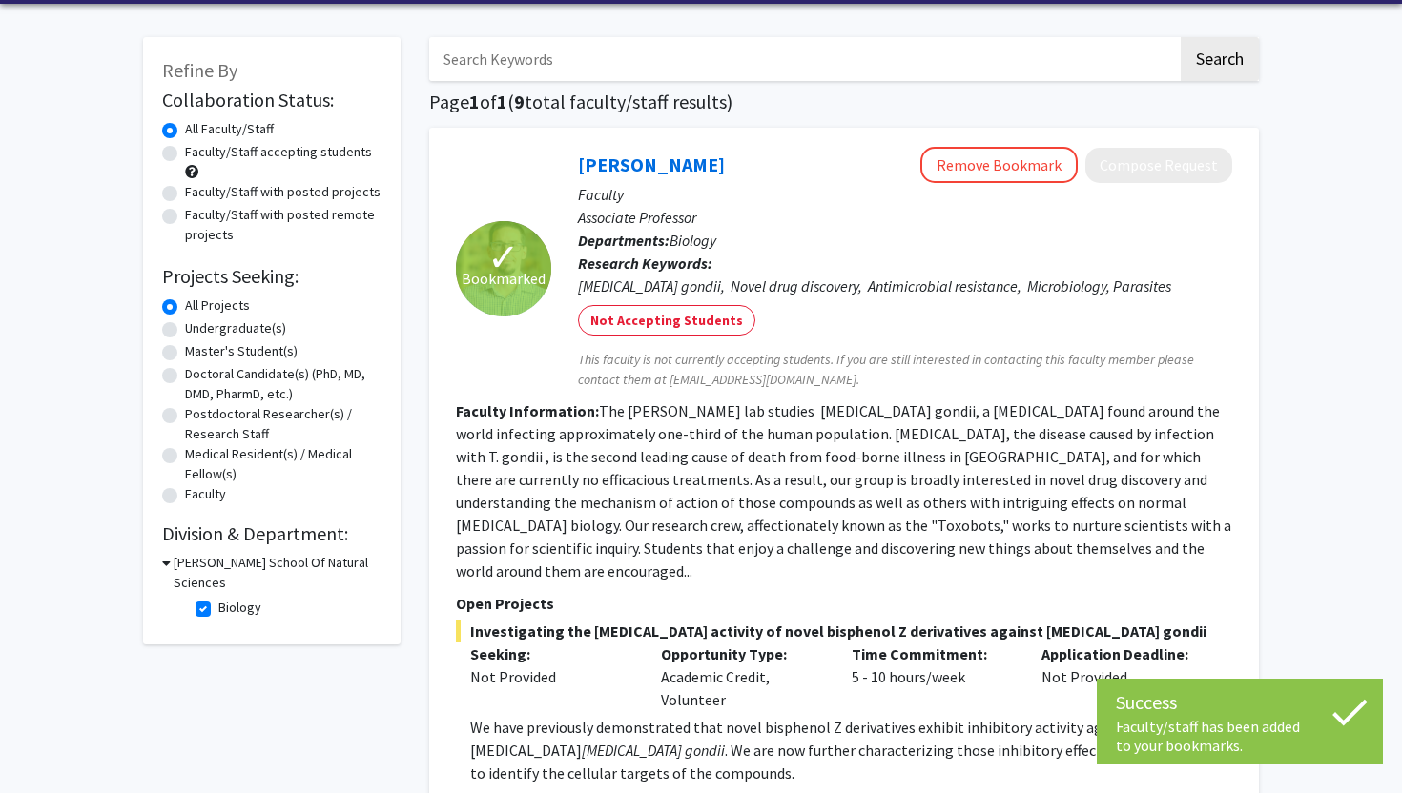
click at [218, 598] on label "Biology" at bounding box center [239, 608] width 43 height 20
click at [218, 598] on input "Biology" at bounding box center [224, 604] width 12 height 12
checkbox input "false"
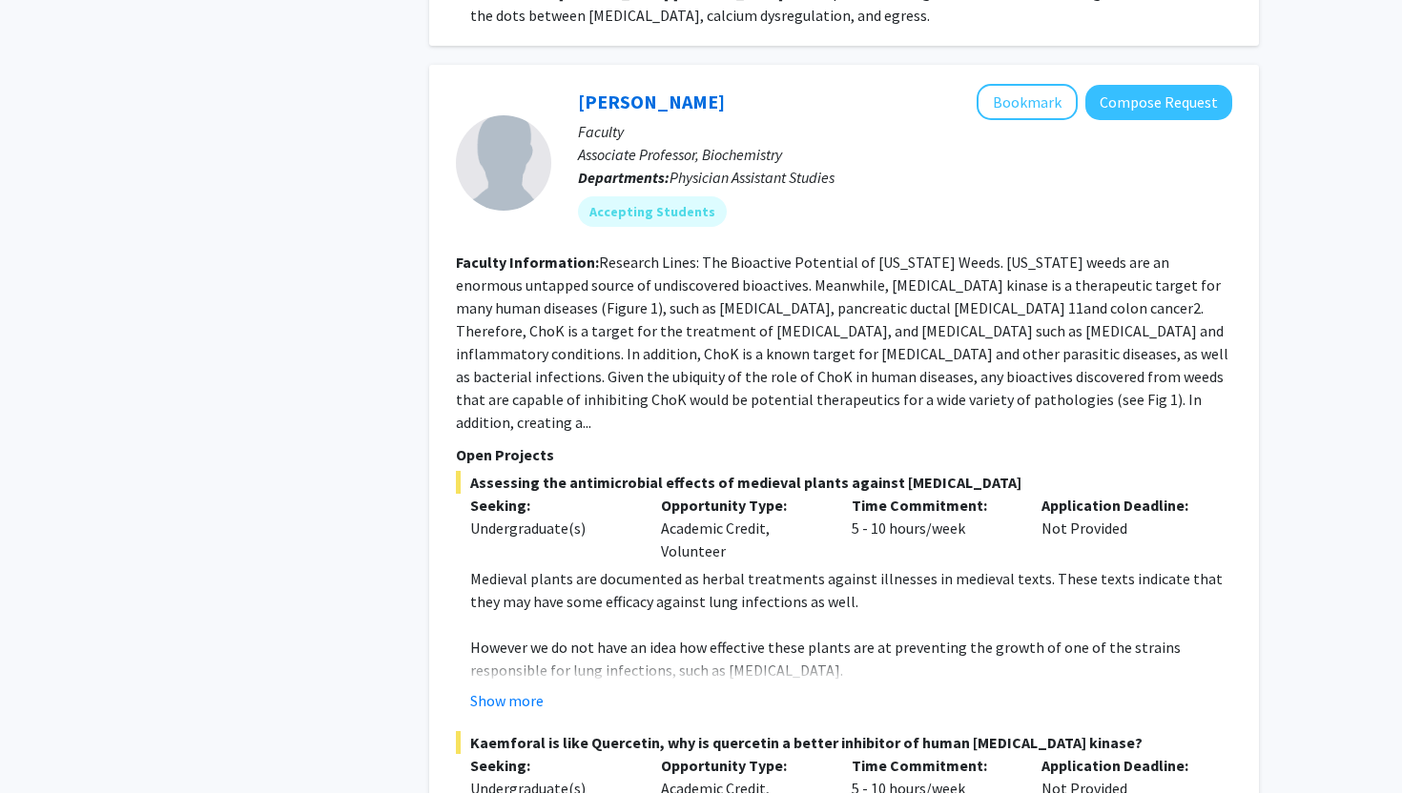
scroll to position [1714, 0]
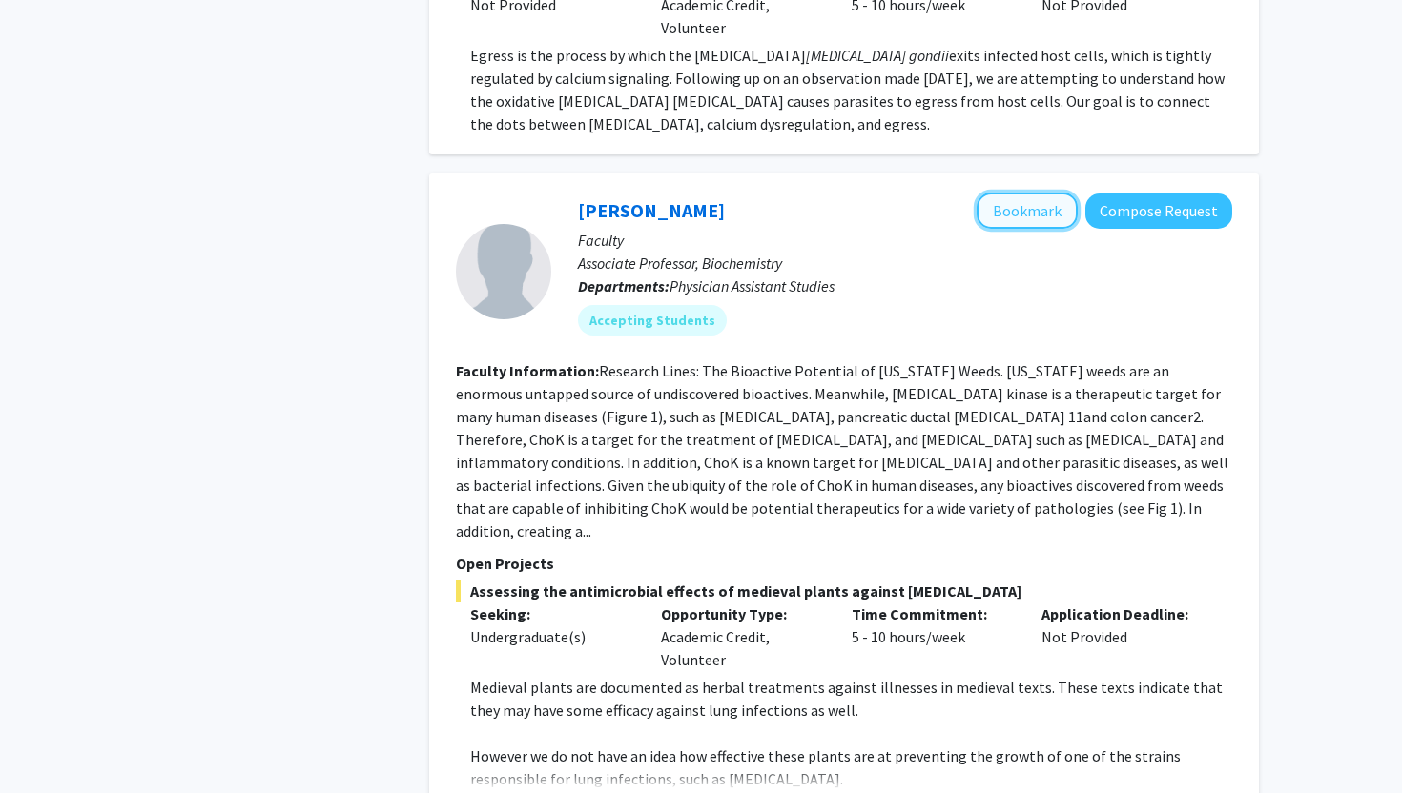
click at [1013, 193] on button "Bookmark" at bounding box center [1026, 211] width 101 height 36
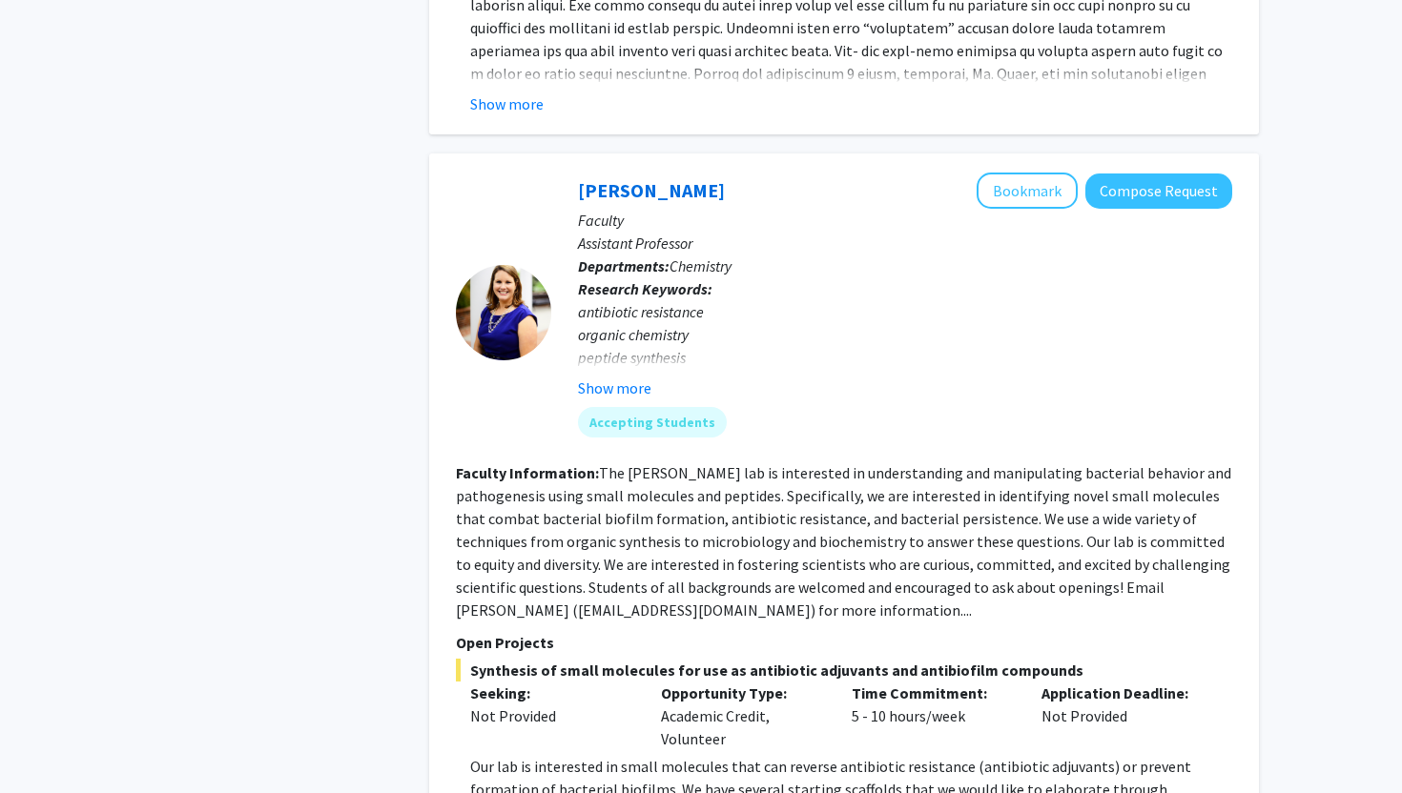
scroll to position [3956, 0]
click at [1037, 172] on button "Bookmark" at bounding box center [1026, 190] width 101 height 36
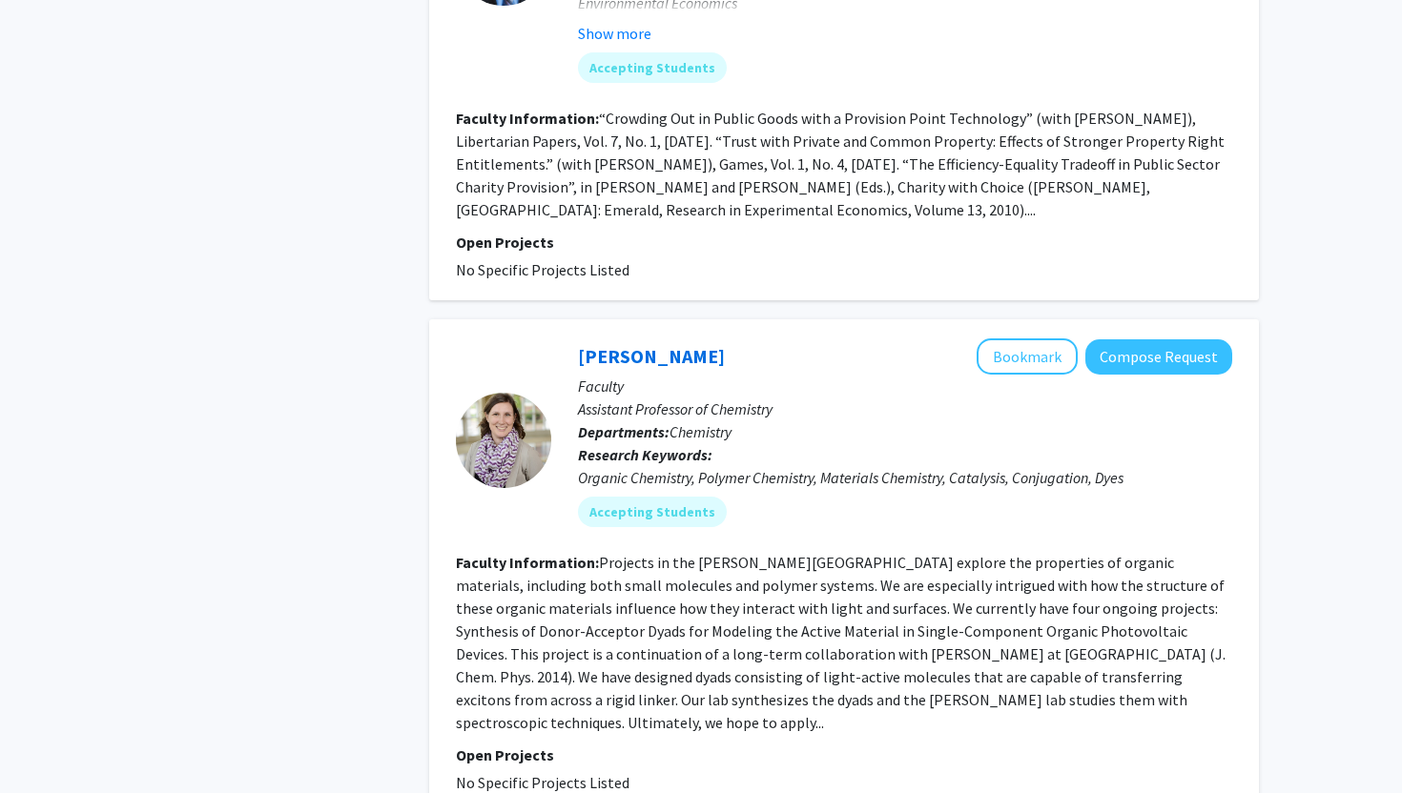
scroll to position [6681, 0]
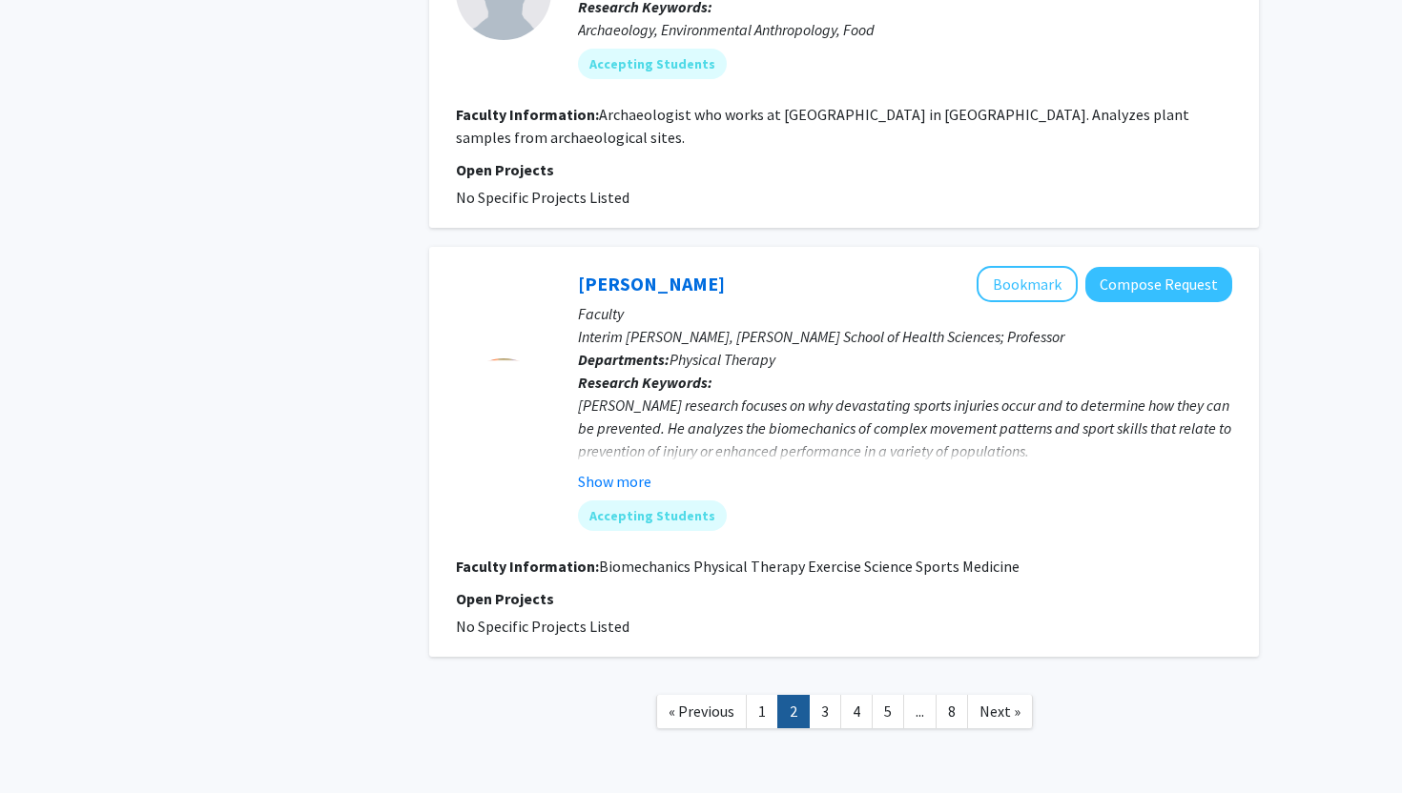
scroll to position [3808, 0]
click at [830, 694] on link "3" at bounding box center [825, 710] width 32 height 33
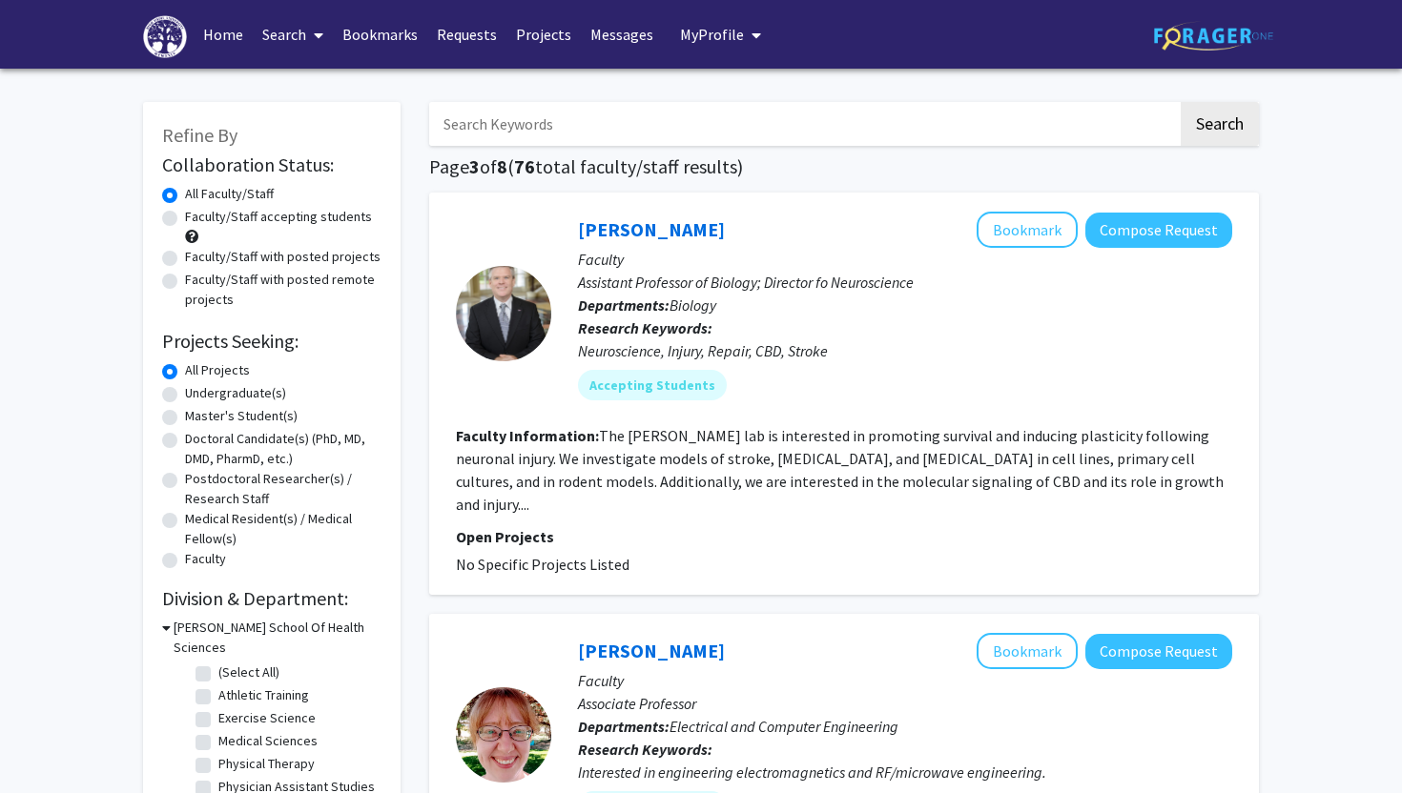
click at [399, 42] on link "Bookmarks" at bounding box center [380, 34] width 94 height 67
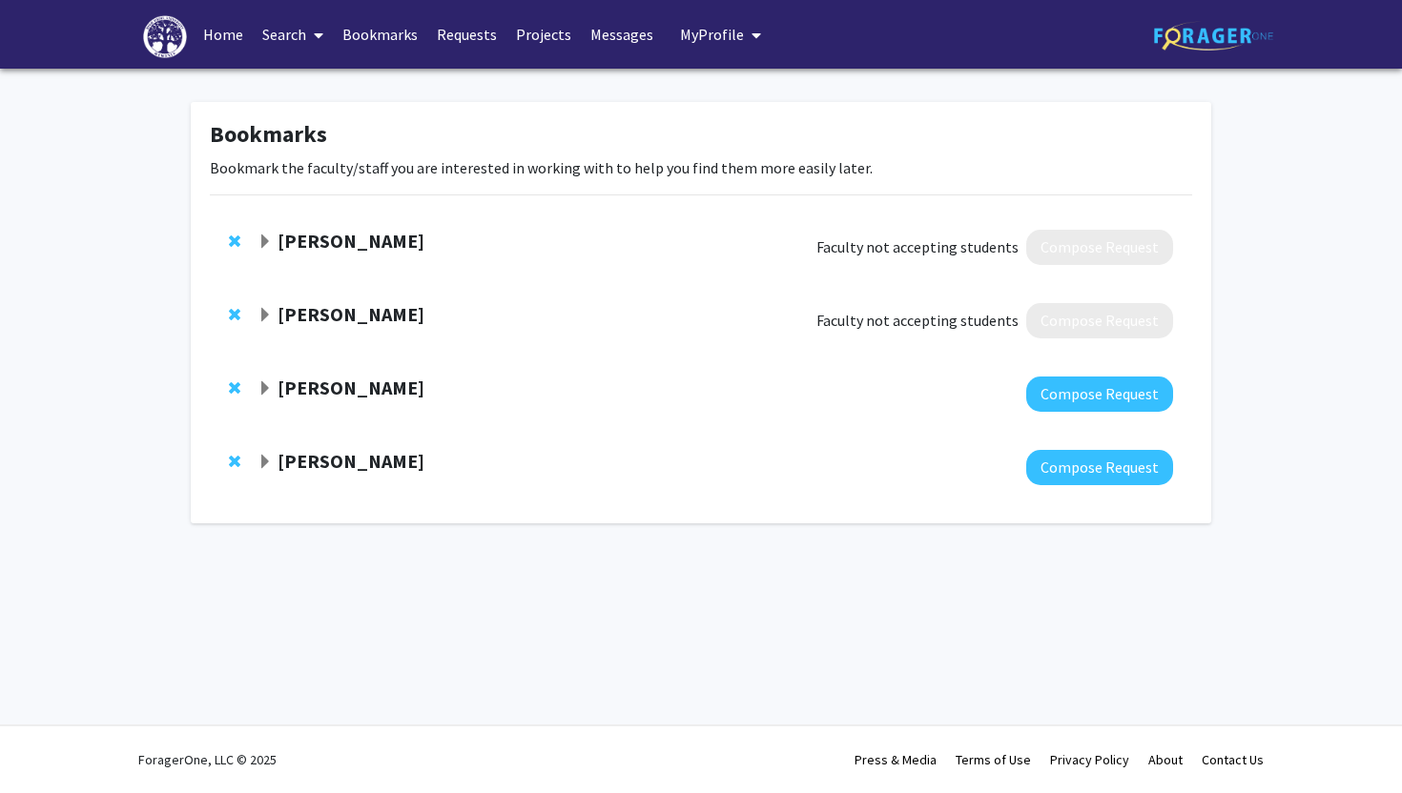
click at [361, 461] on strong "[PERSON_NAME]" at bounding box center [350, 461] width 147 height 24
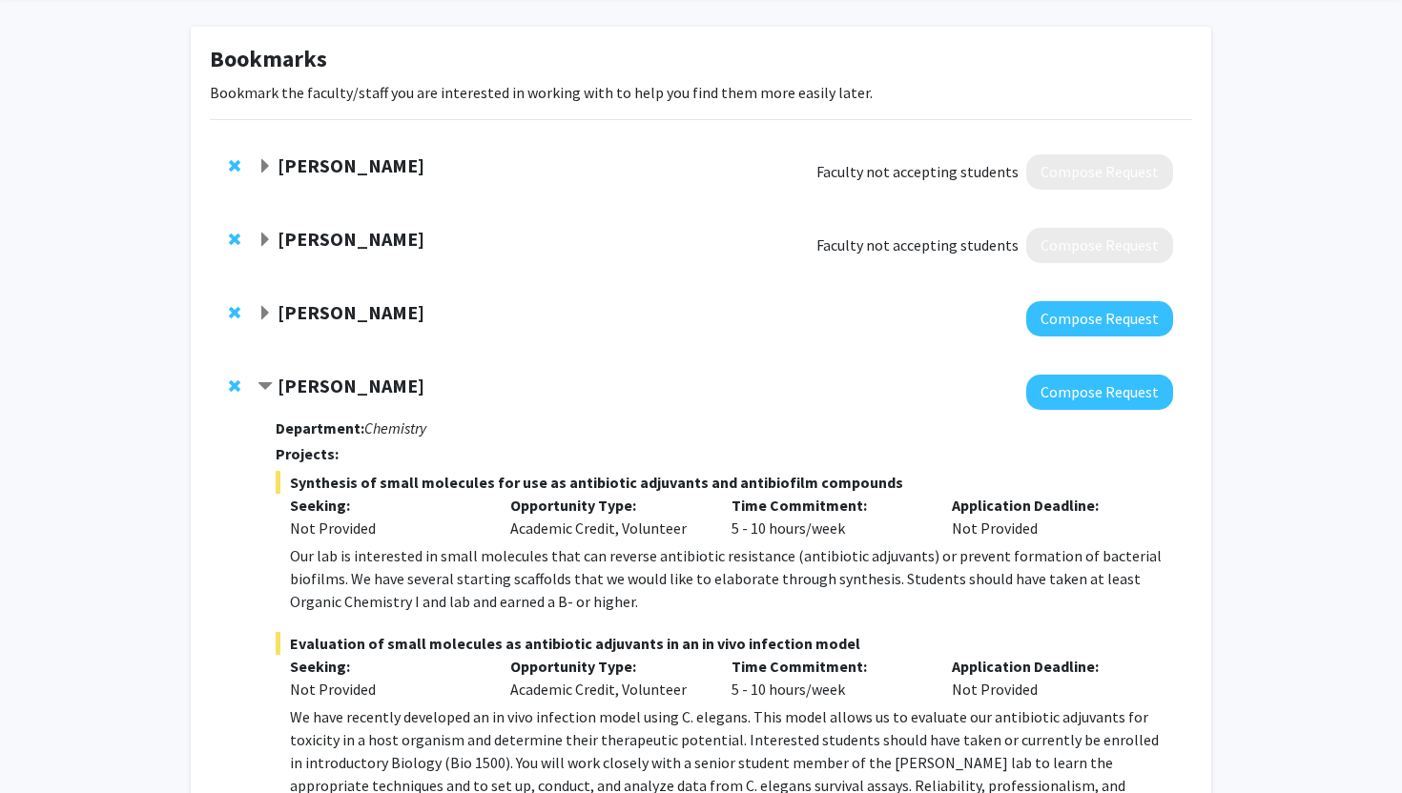
scroll to position [77, 0]
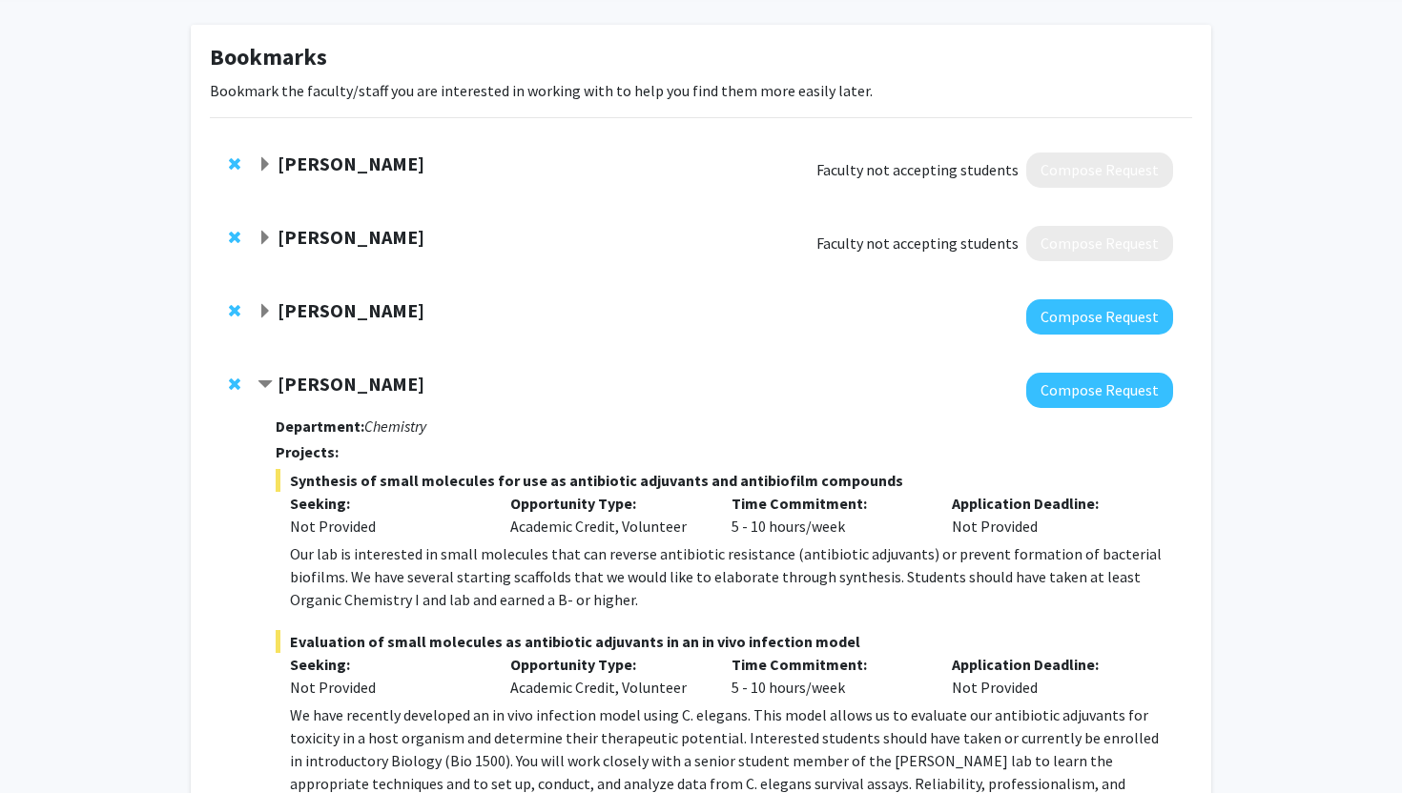
click at [365, 317] on strong "[PERSON_NAME]" at bounding box center [350, 310] width 147 height 24
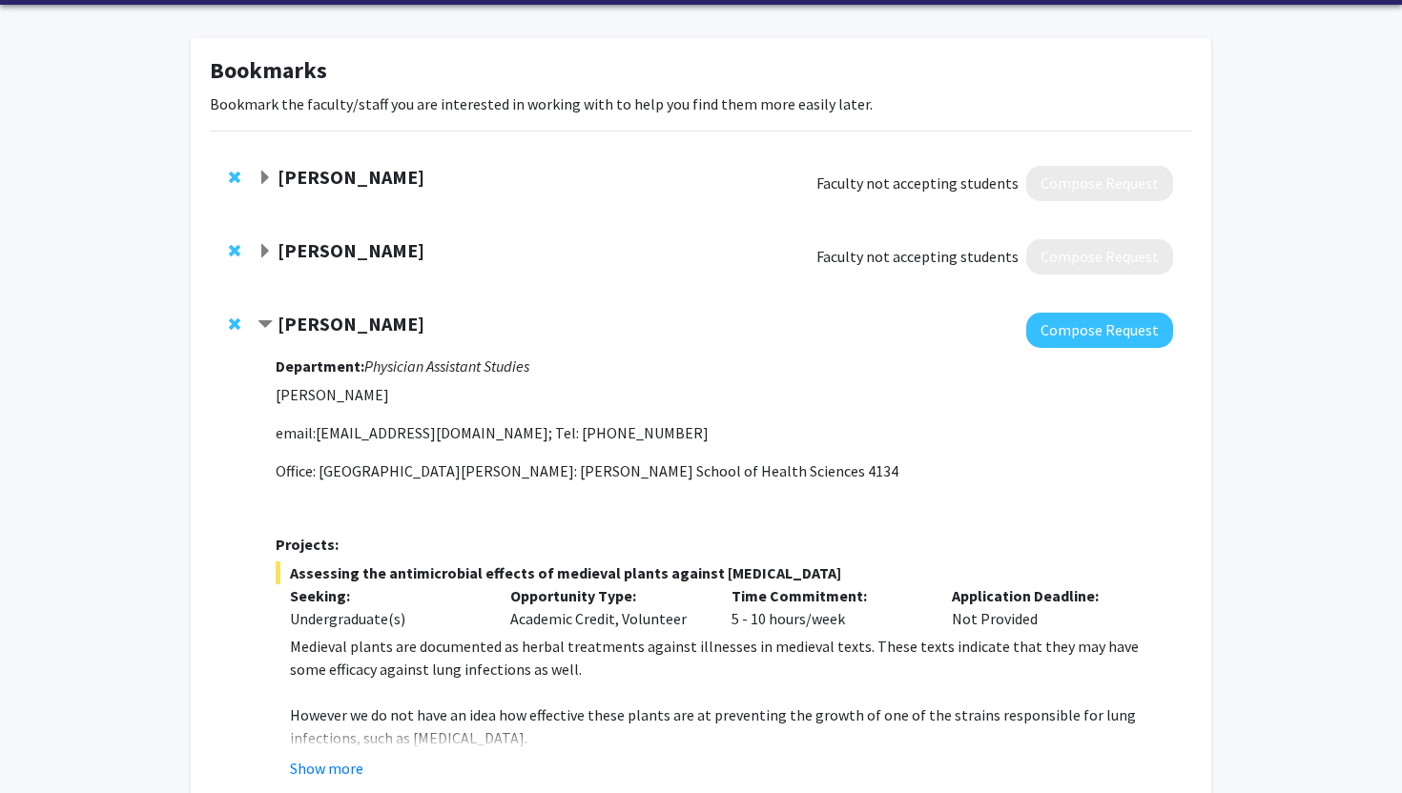
scroll to position [69, 0]
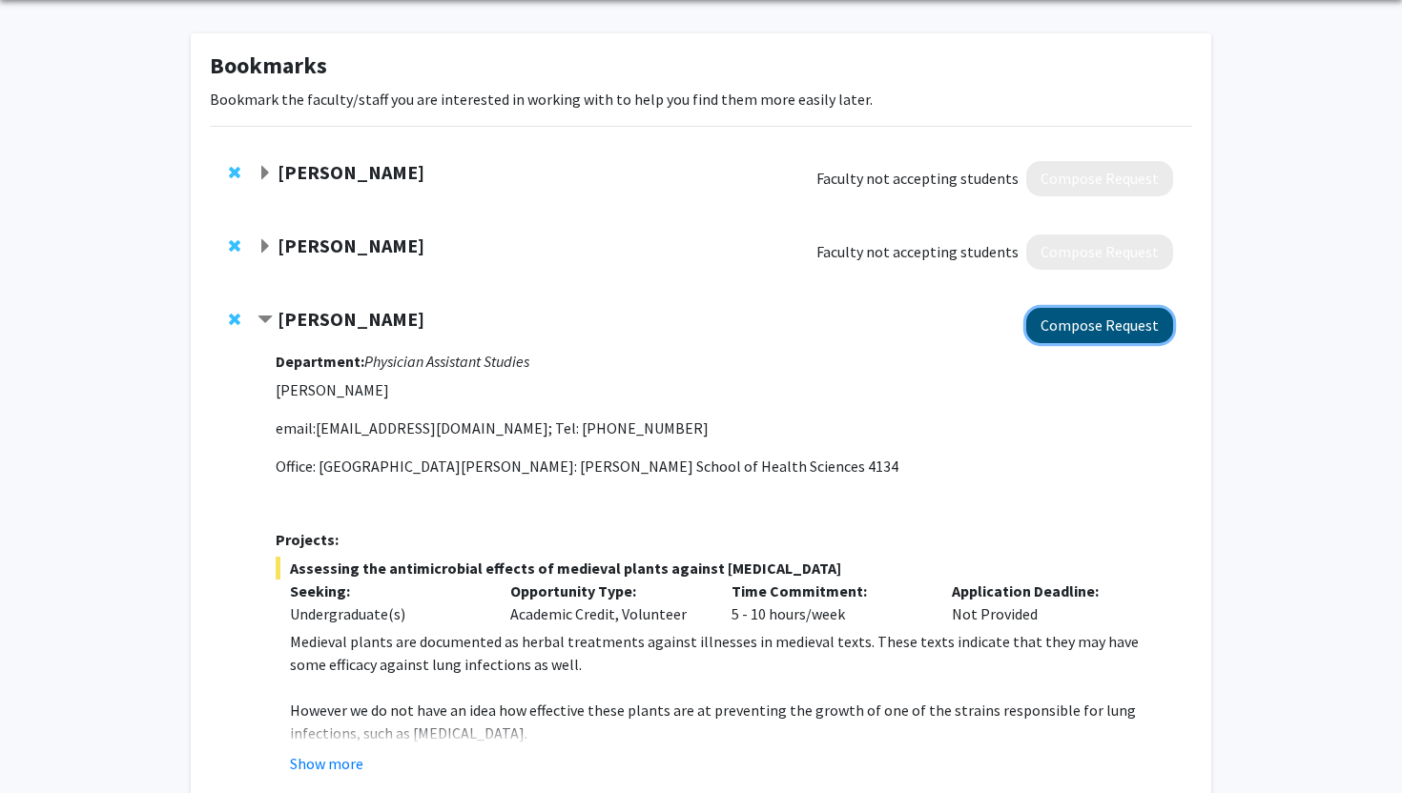
click at [1115, 318] on button "Compose Request" at bounding box center [1099, 325] width 147 height 35
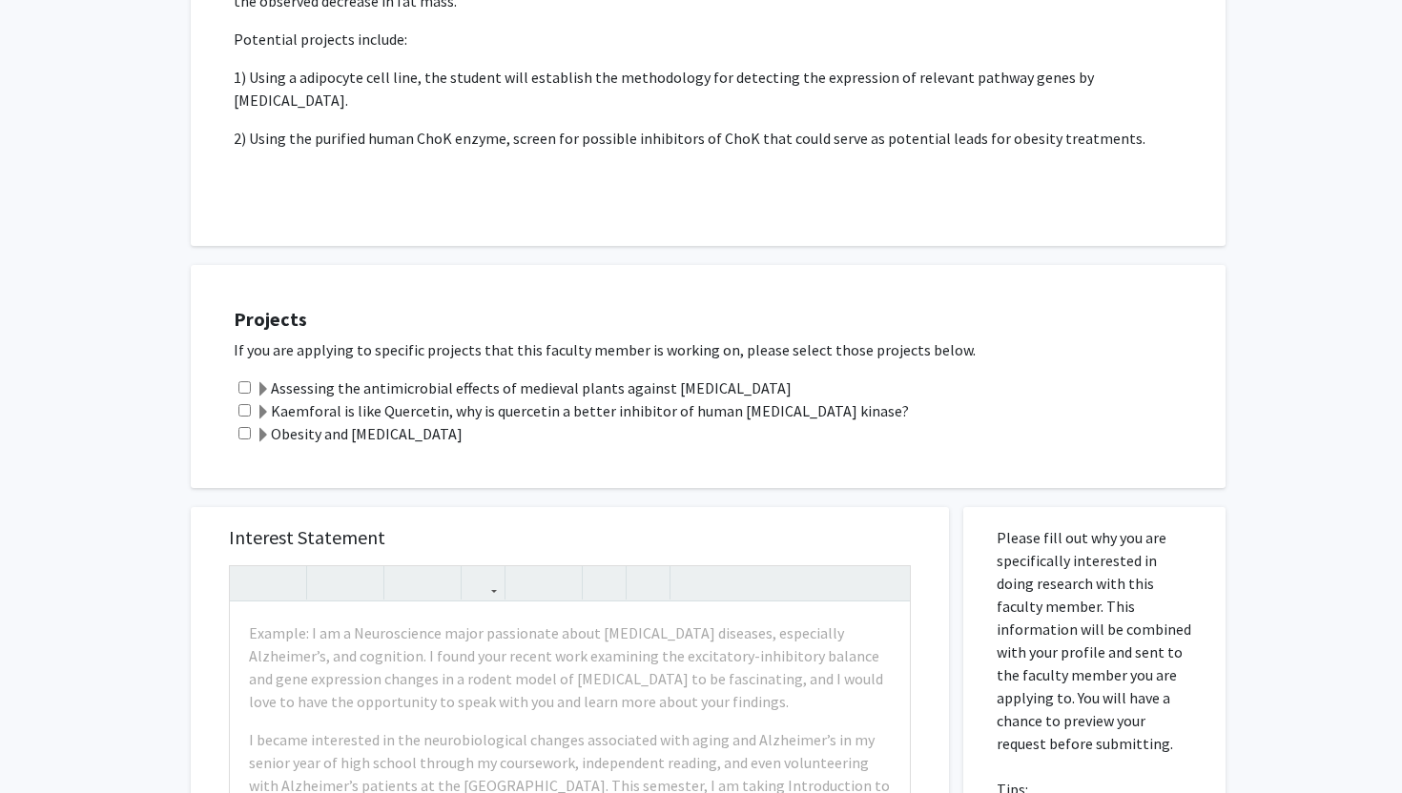
scroll to position [938, 0]
click at [249, 379] on input "checkbox" at bounding box center [244, 385] width 12 height 12
checkbox input "true"
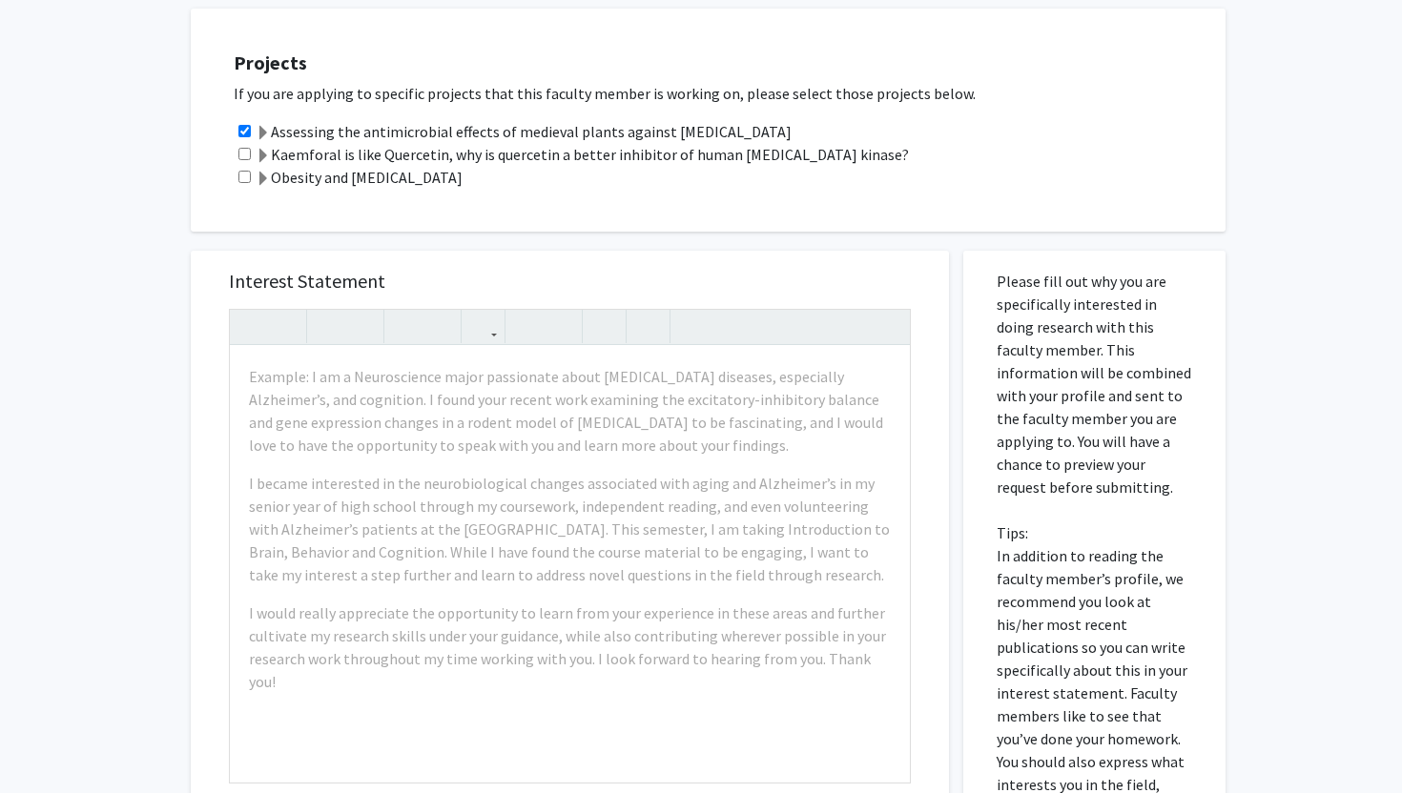
scroll to position [1191, 0]
